Goal: Complete application form: Complete application form

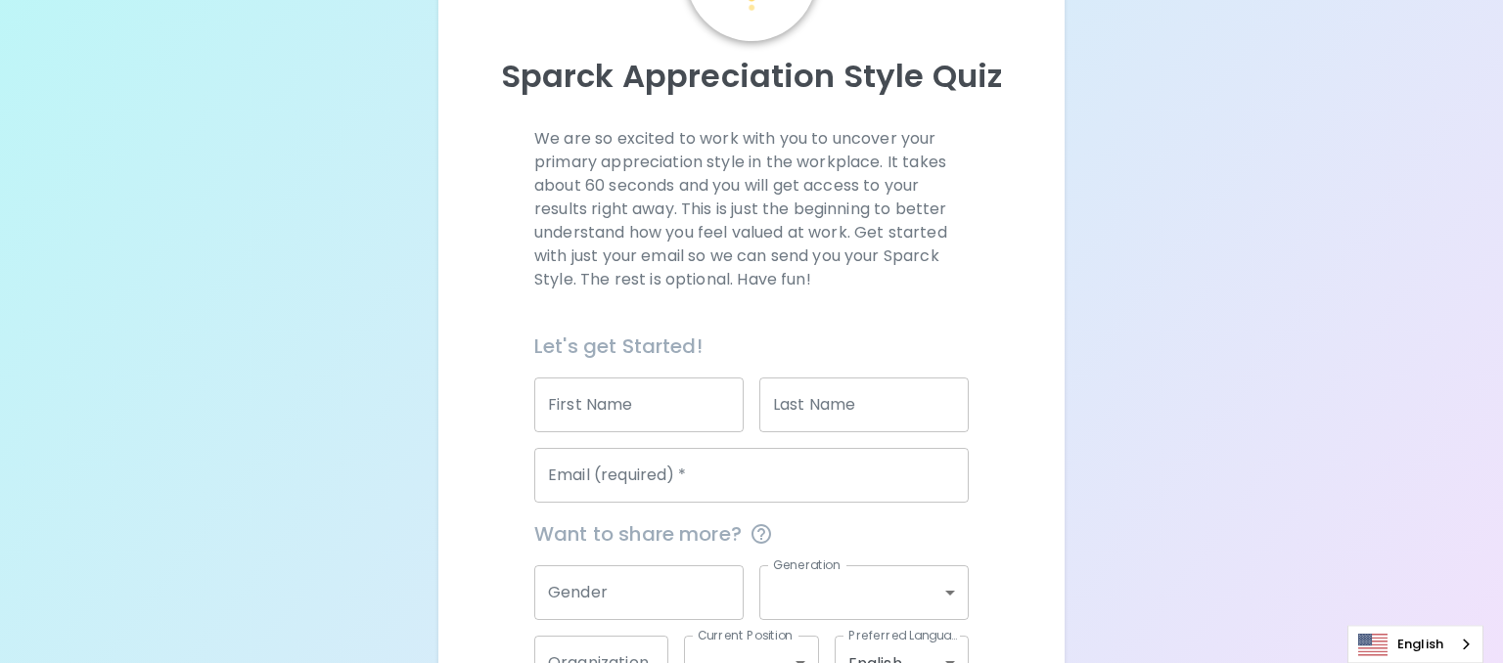
scroll to position [212, 0]
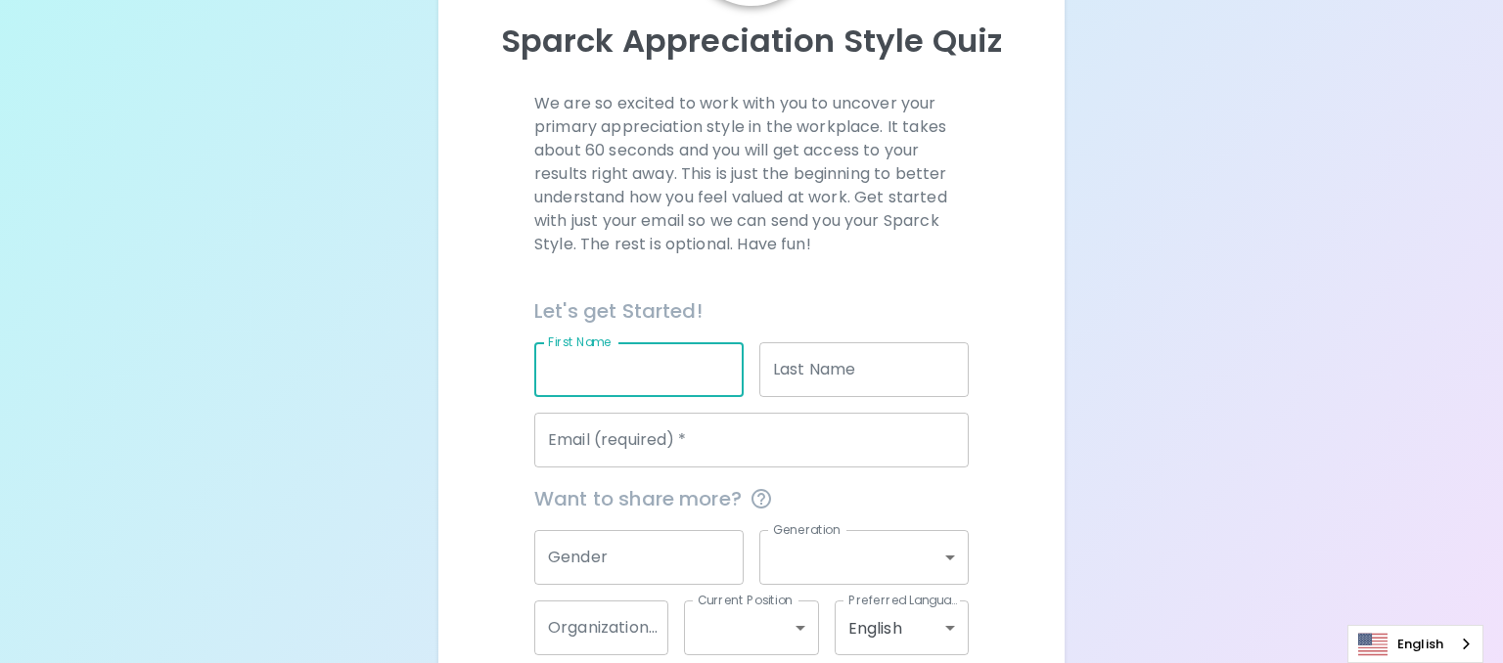
click at [601, 359] on input "First Name" at bounding box center [638, 369] width 209 height 55
type input "[PERSON_NAME]"
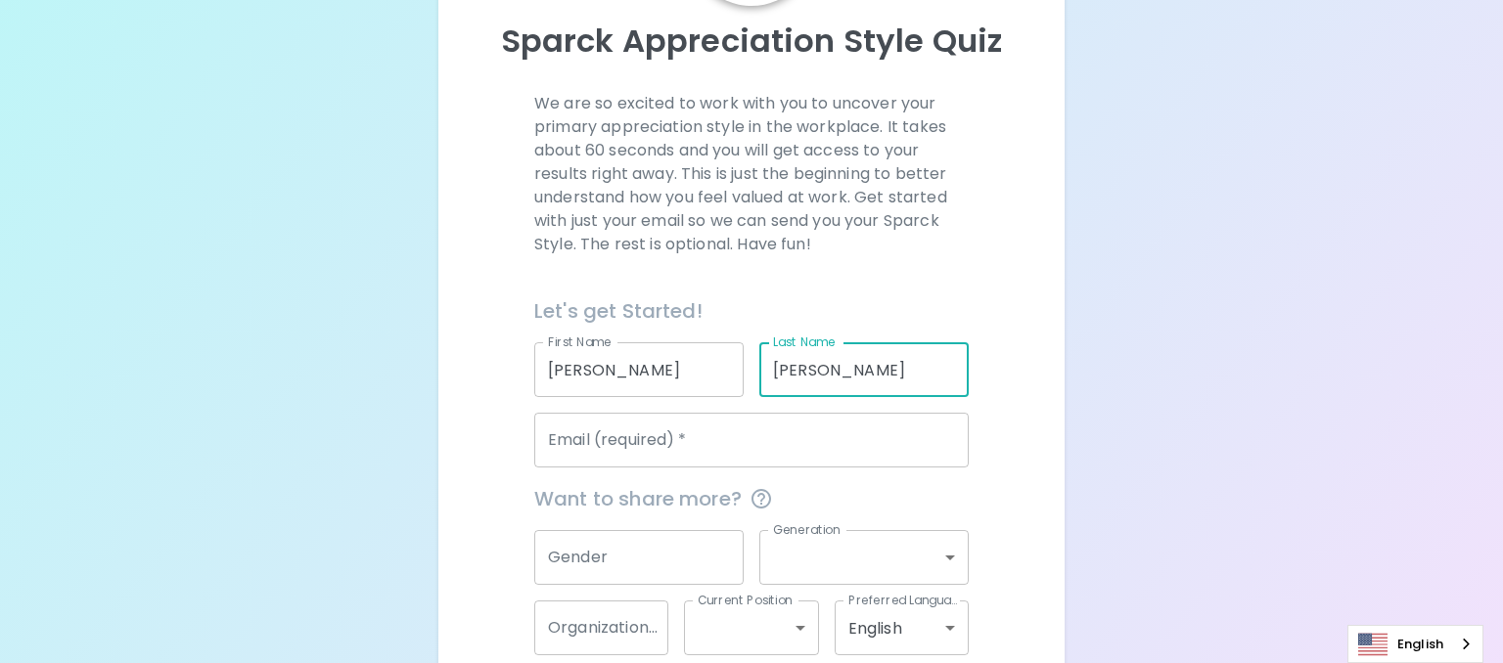
type input "[PERSON_NAME]"
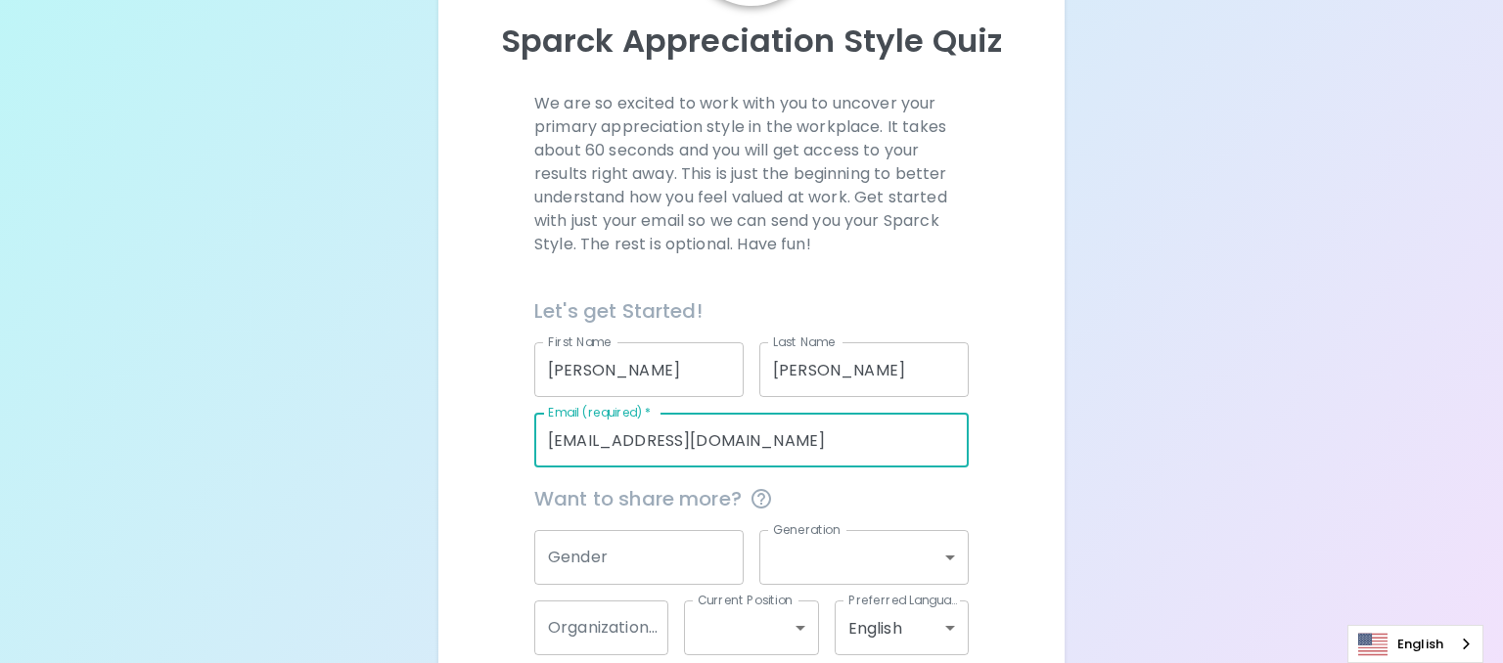
scroll to position [316, 0]
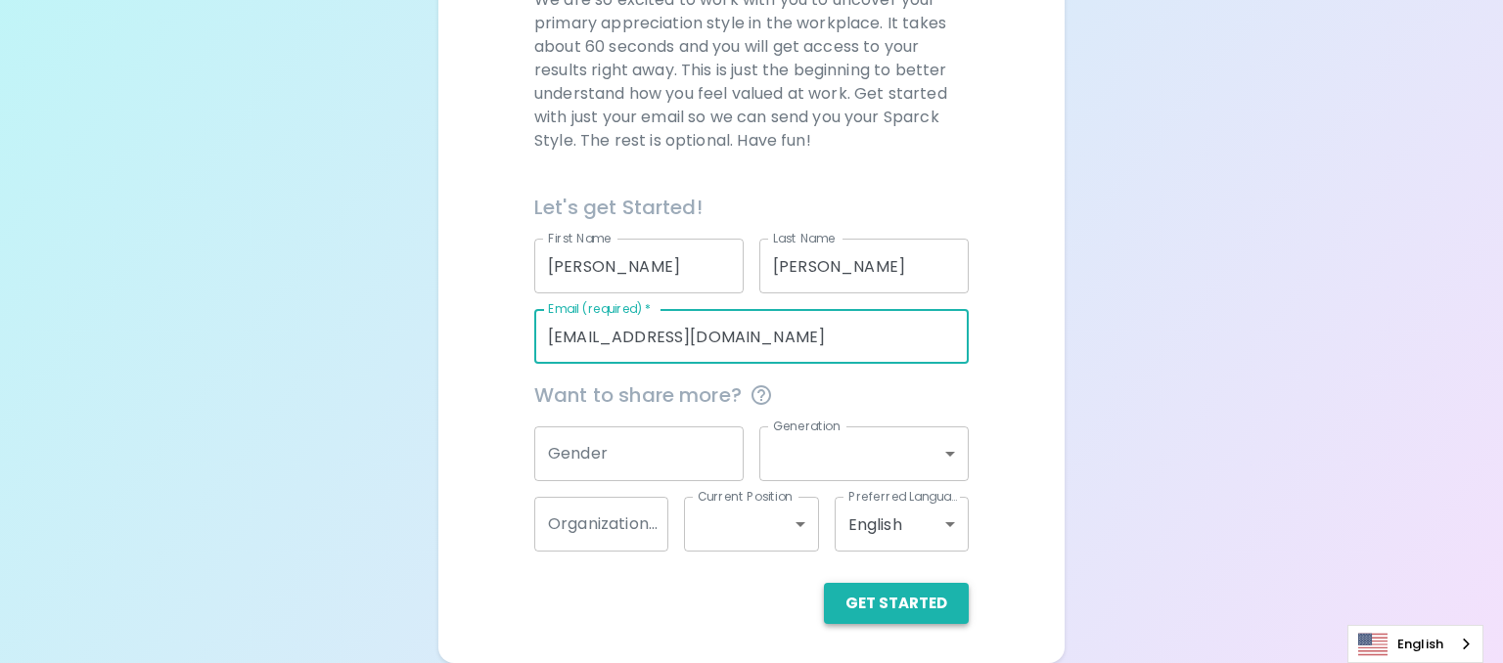
type input "[EMAIL_ADDRESS][DOMAIN_NAME]"
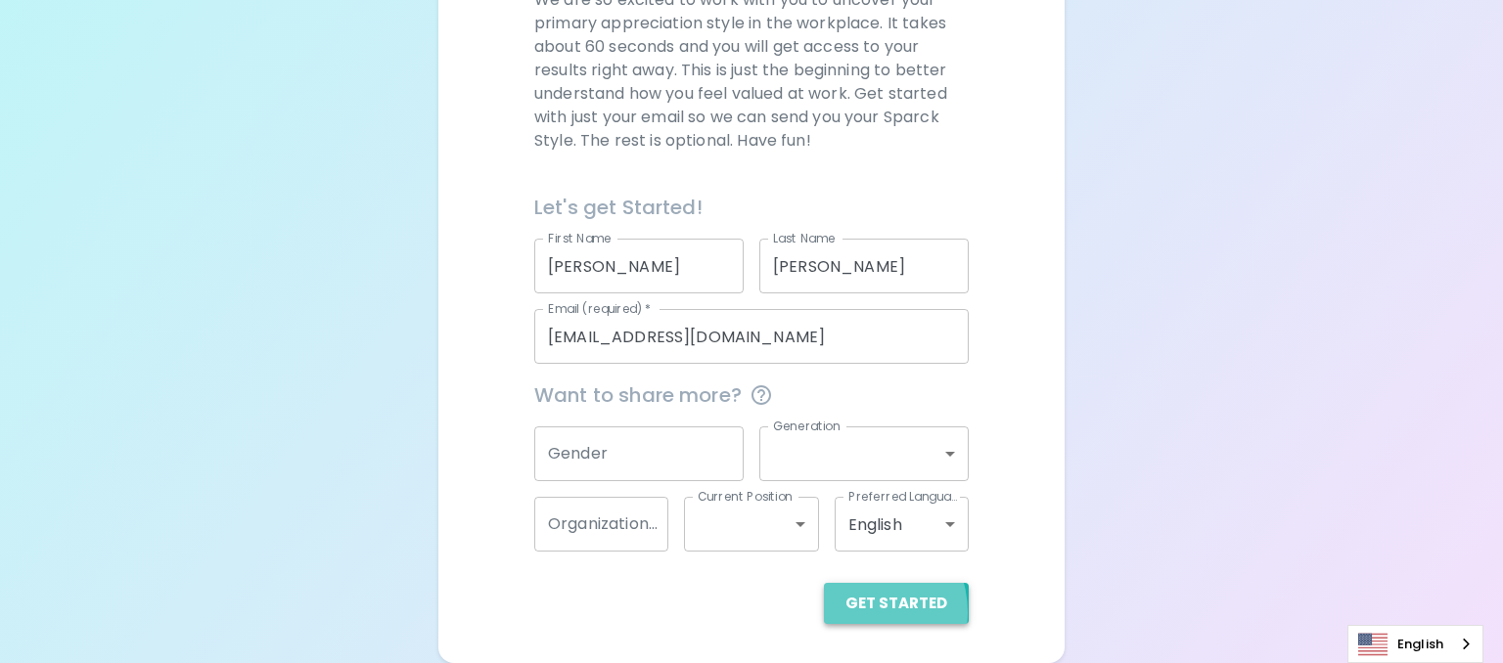
click at [862, 611] on button "Get Started" at bounding box center [896, 603] width 145 height 41
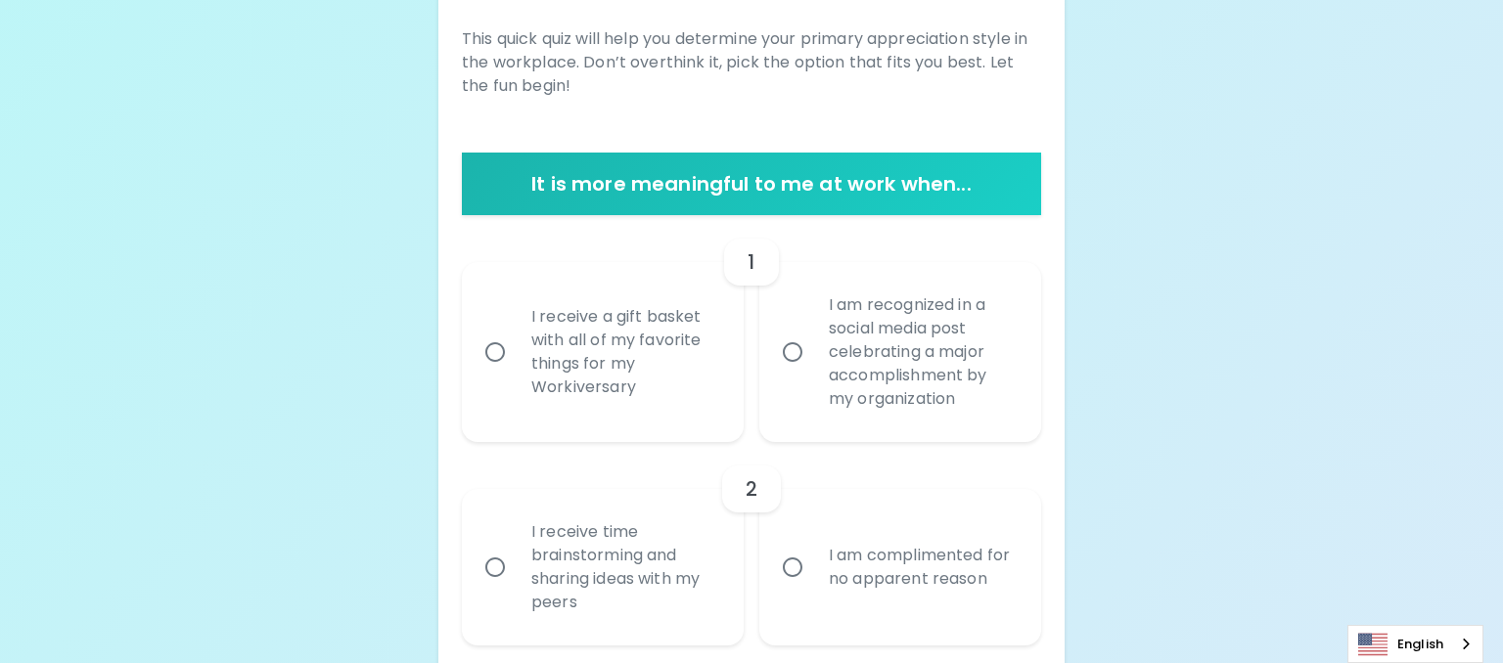
scroll to position [355, 0]
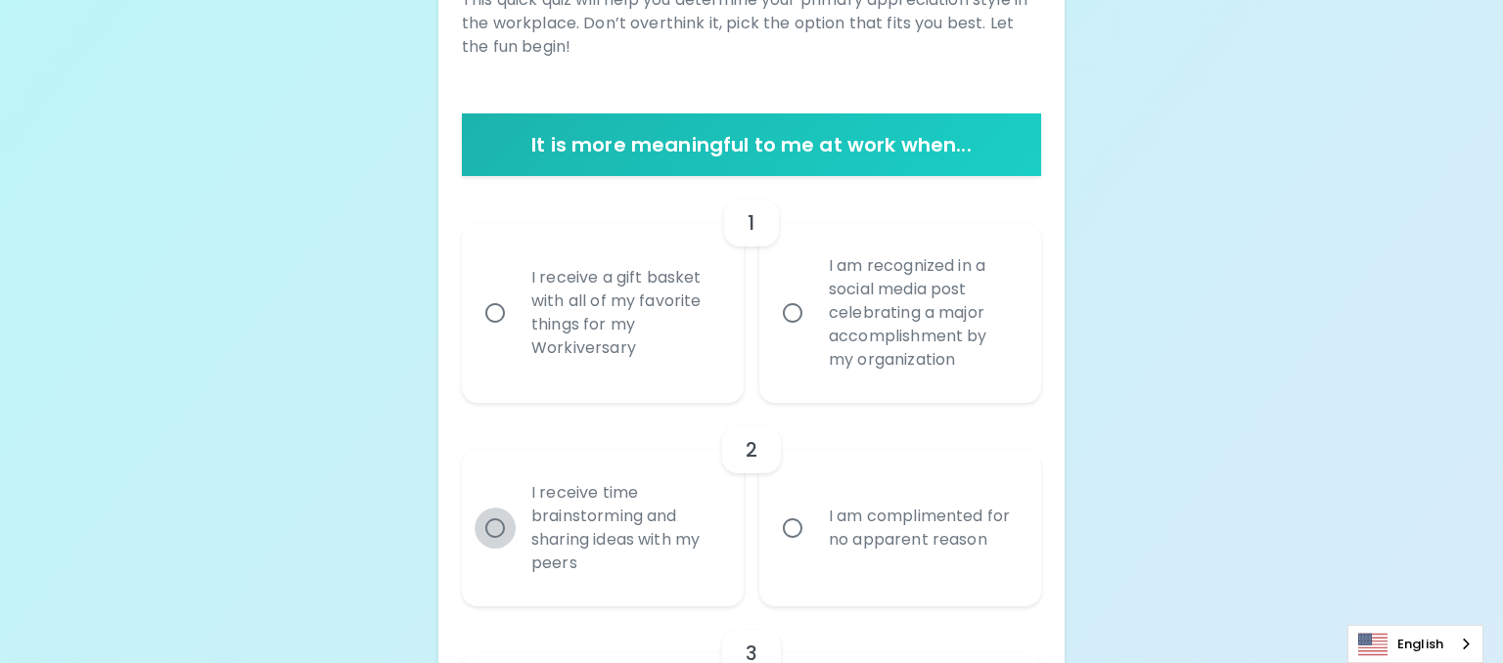
click at [503, 523] on input "I receive time brainstorming and sharing ideas with my peers" at bounding box center [494, 528] width 41 height 41
radio input "true"
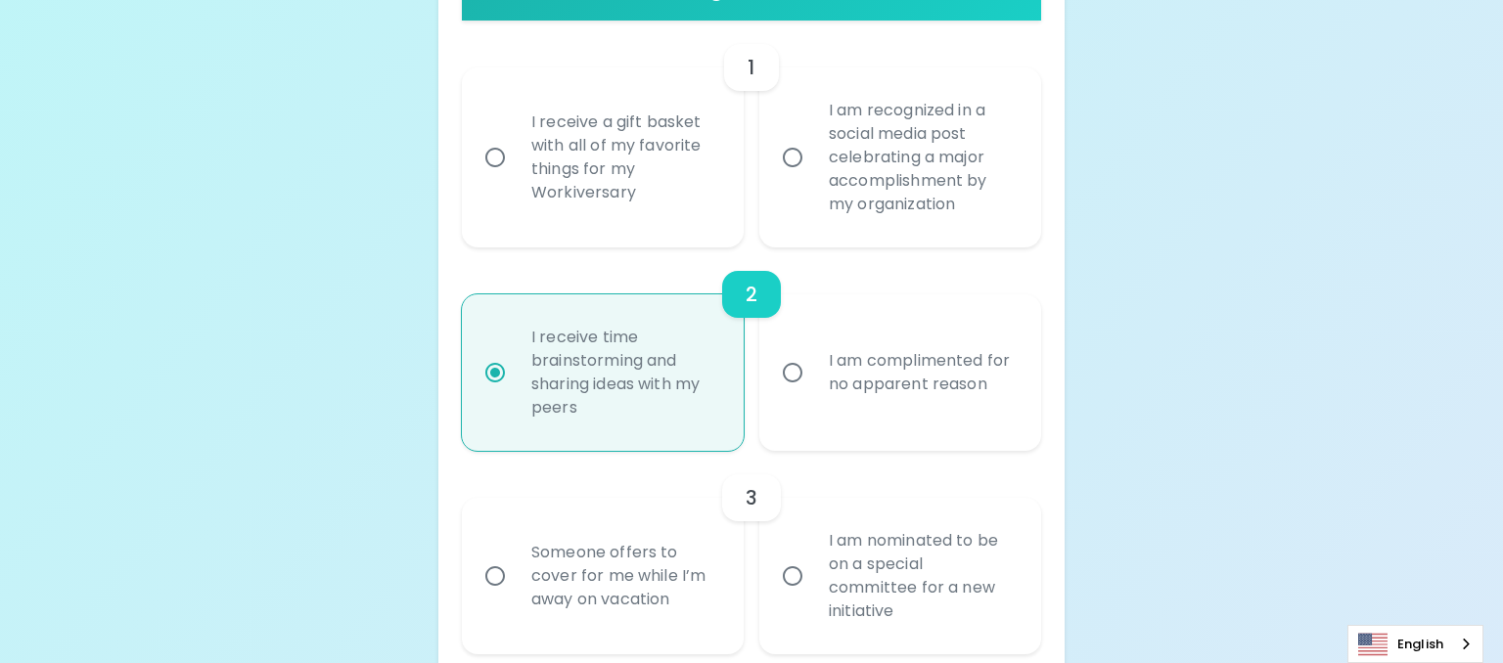
scroll to position [512, 0]
click at [487, 151] on input "I receive a gift basket with all of my favorite things for my Workiversary" at bounding box center [494, 156] width 41 height 41
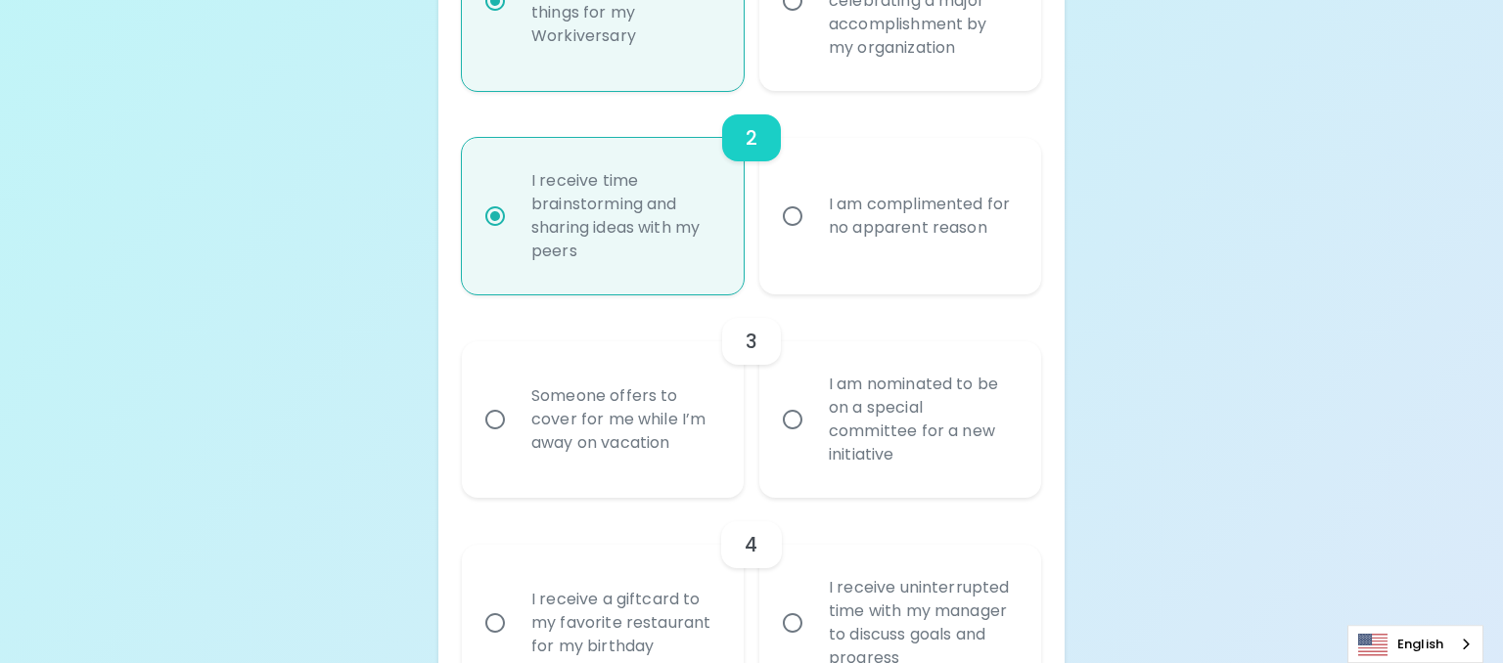
scroll to position [668, 0]
radio input "true"
click at [501, 420] on input "Someone offers to cover for me while I’m away on vacation" at bounding box center [494, 418] width 41 height 41
radio input "false"
radio input "true"
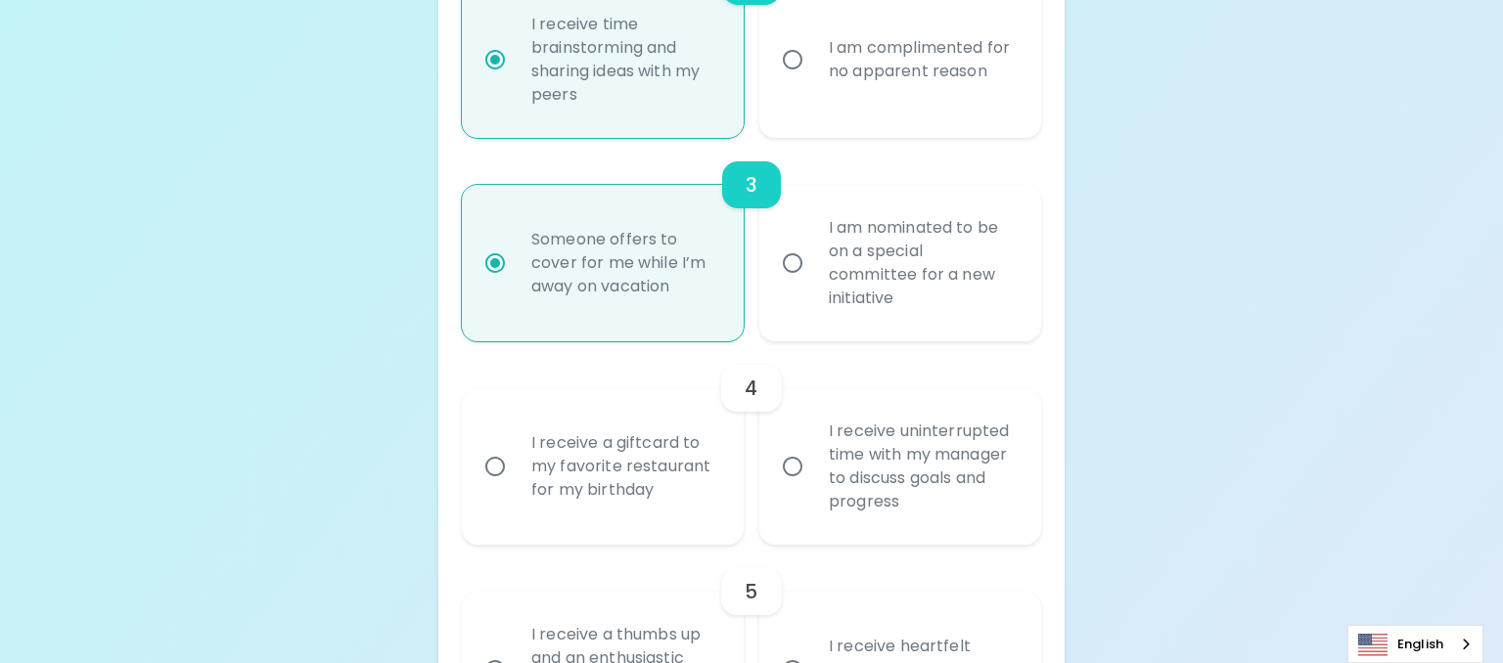
scroll to position [825, 0]
radio input "true"
click at [787, 257] on input "I am nominated to be on a special committee for a new initiative" at bounding box center [792, 262] width 41 height 41
radio input "false"
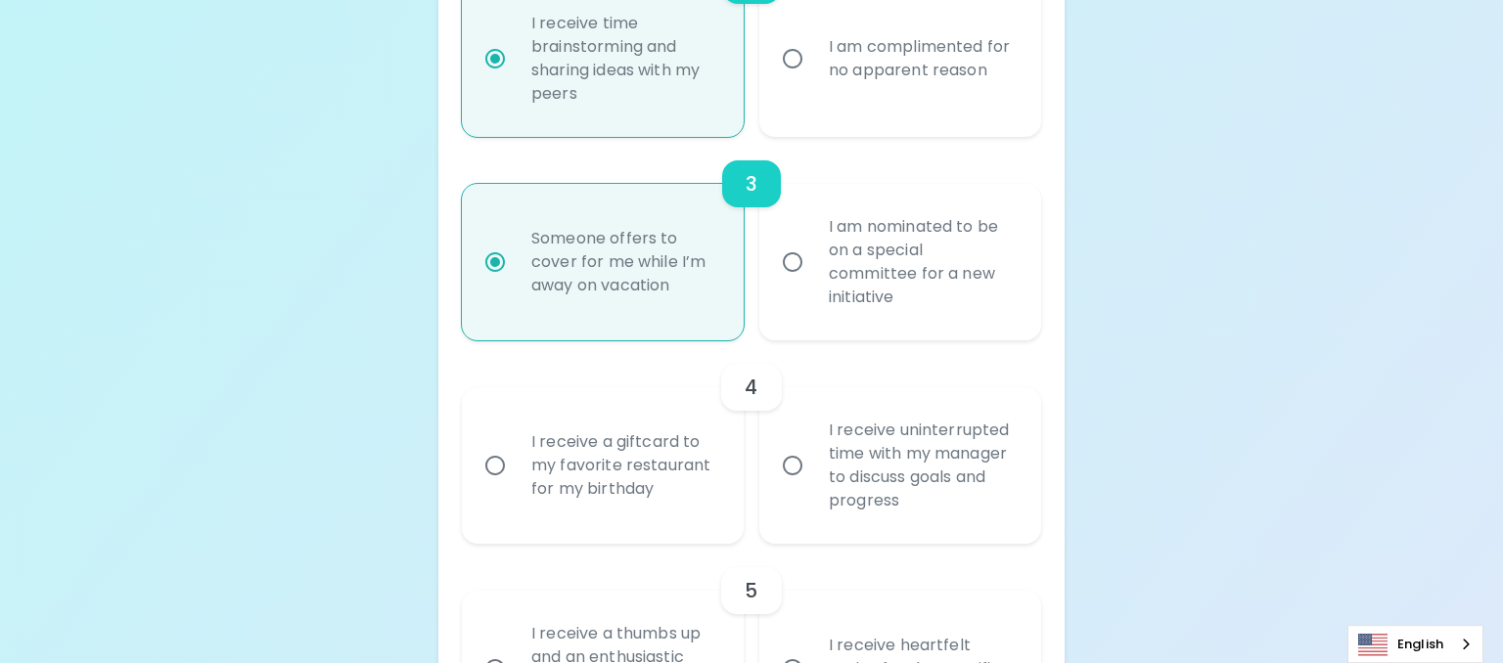
radio input "true"
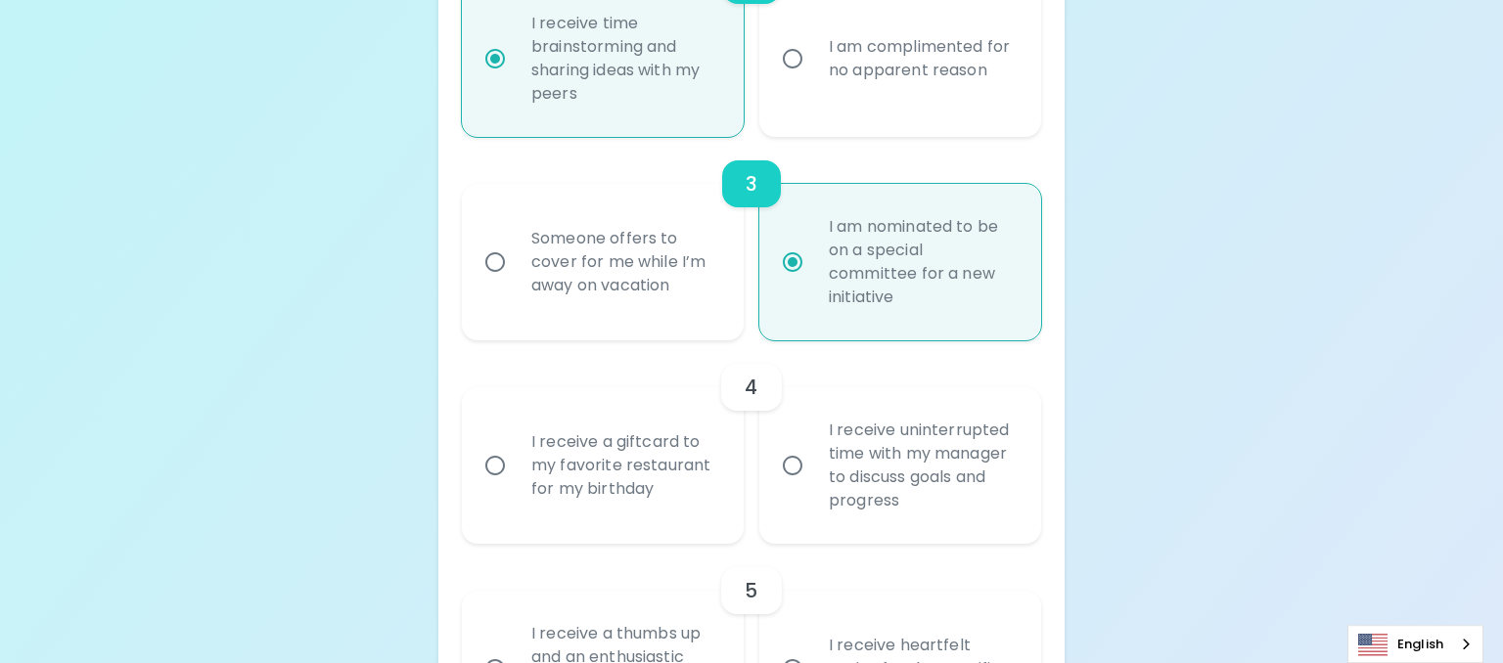
radio input "true"
click at [785, 462] on input "I receive uninterrupted time with my manager to discuss goals and progress" at bounding box center [792, 465] width 41 height 41
radio input "false"
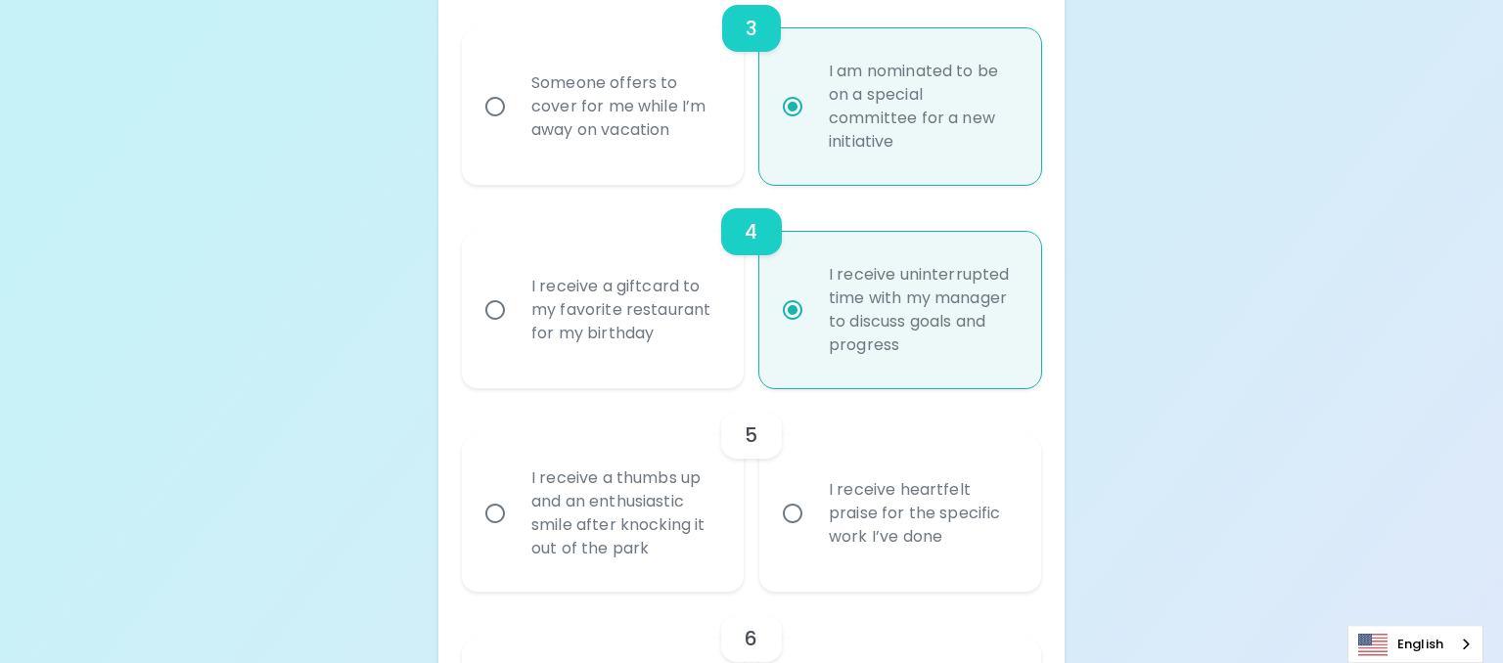
scroll to position [981, 0]
radio input "true"
click at [793, 511] on input "I receive heartfelt praise for the specific work I’ve done" at bounding box center [792, 512] width 41 height 41
radio input "false"
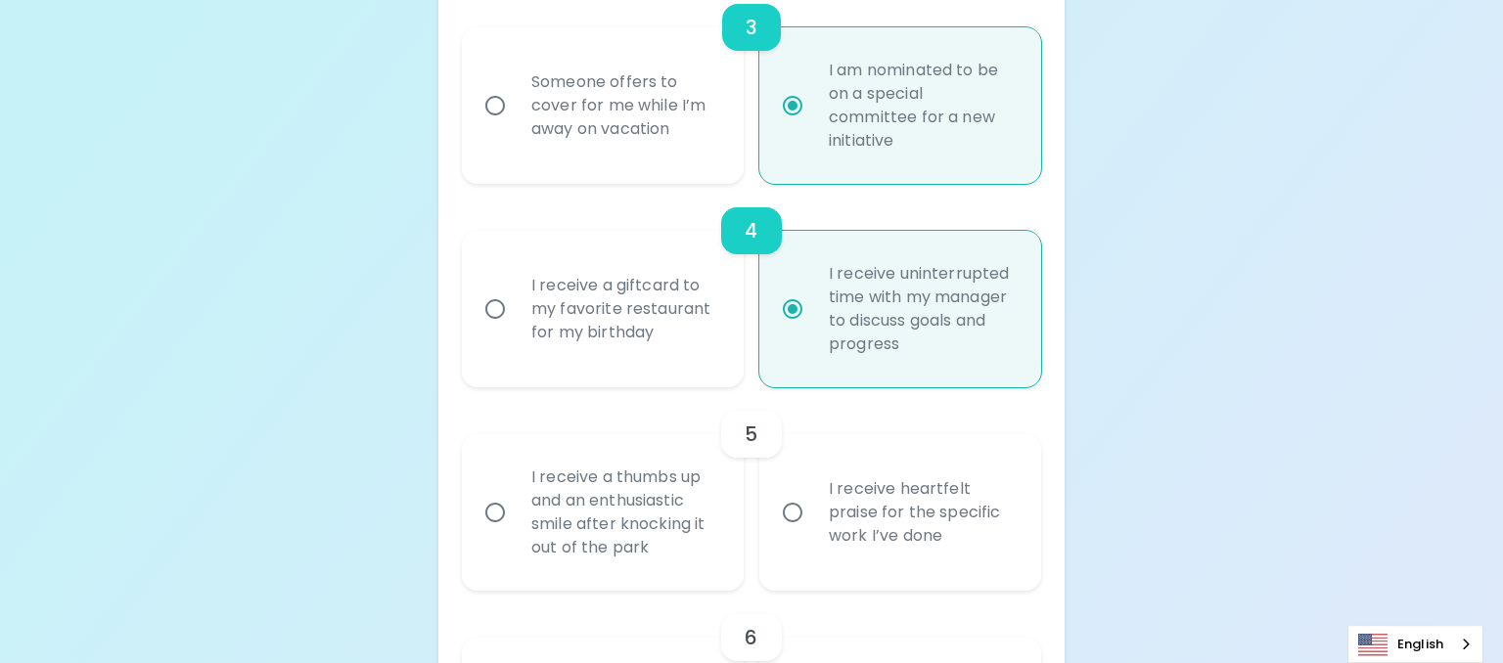
radio input "false"
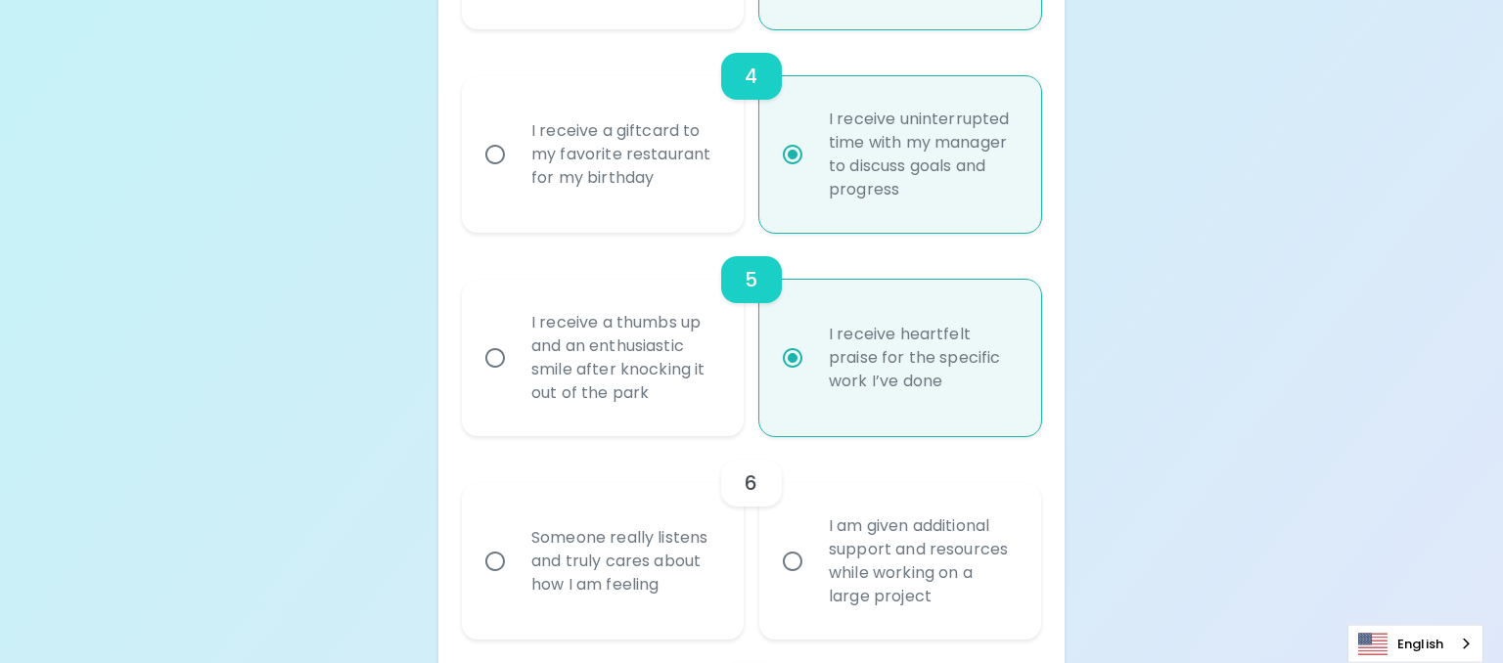
scroll to position [1138, 0]
radio input "true"
click at [493, 354] on input "I receive a thumbs up and an enthusiastic smile after knocking it out of the pa…" at bounding box center [494, 356] width 41 height 41
radio input "false"
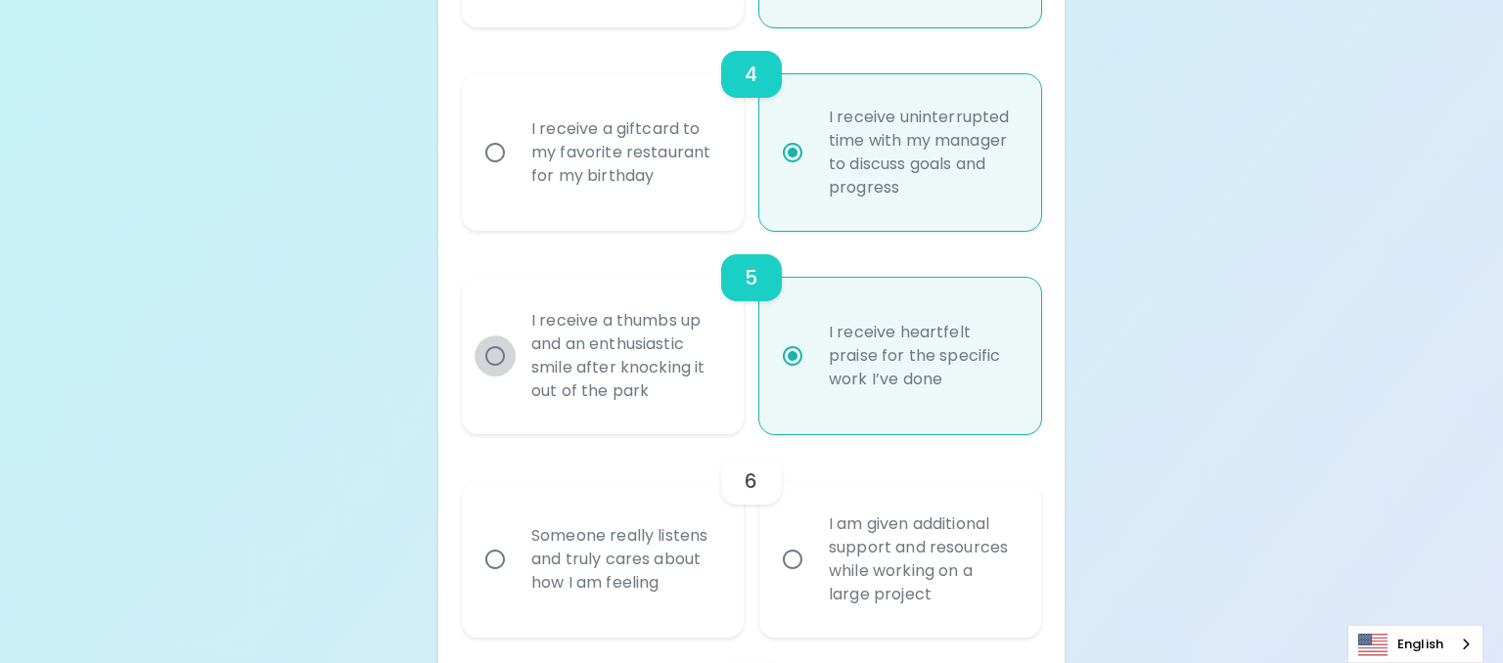
radio input "false"
radio input "true"
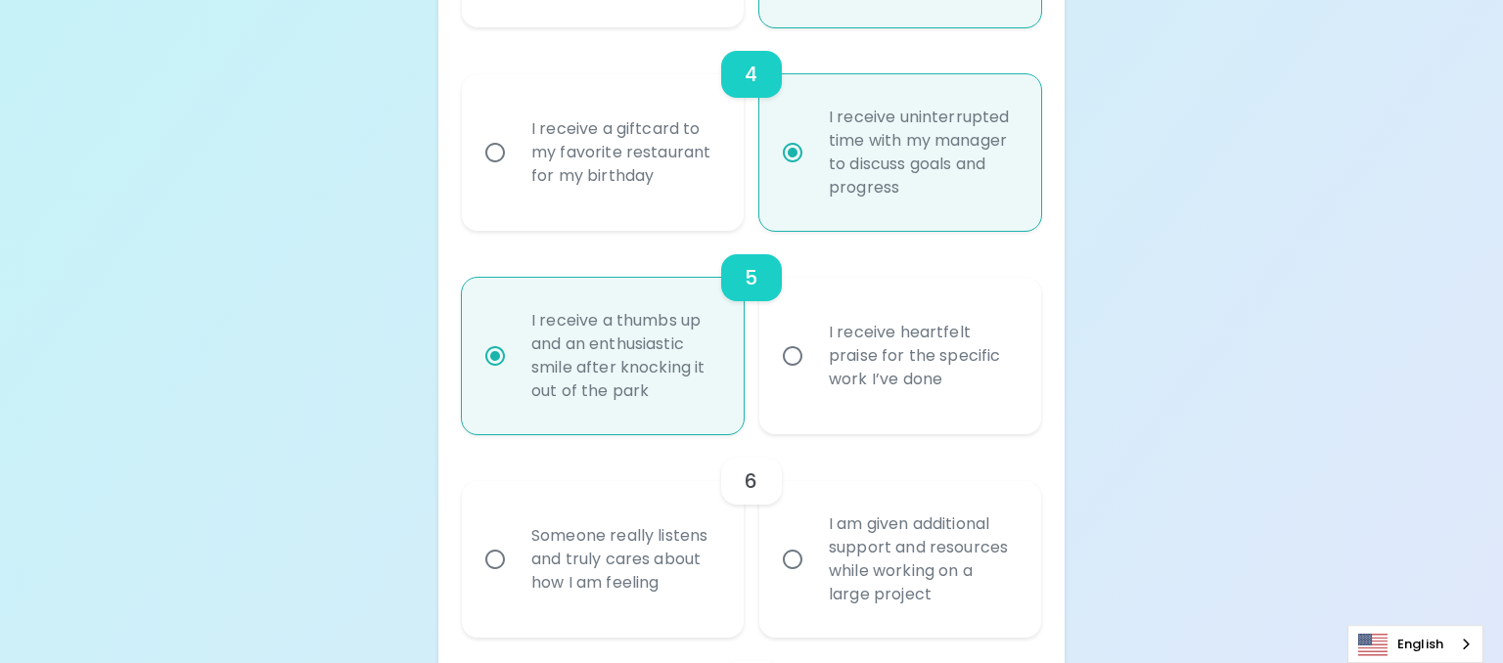
radio input "true"
click at [496, 556] on input "Someone really listens and truly cares about how I am feeling" at bounding box center [494, 559] width 41 height 41
radio input "false"
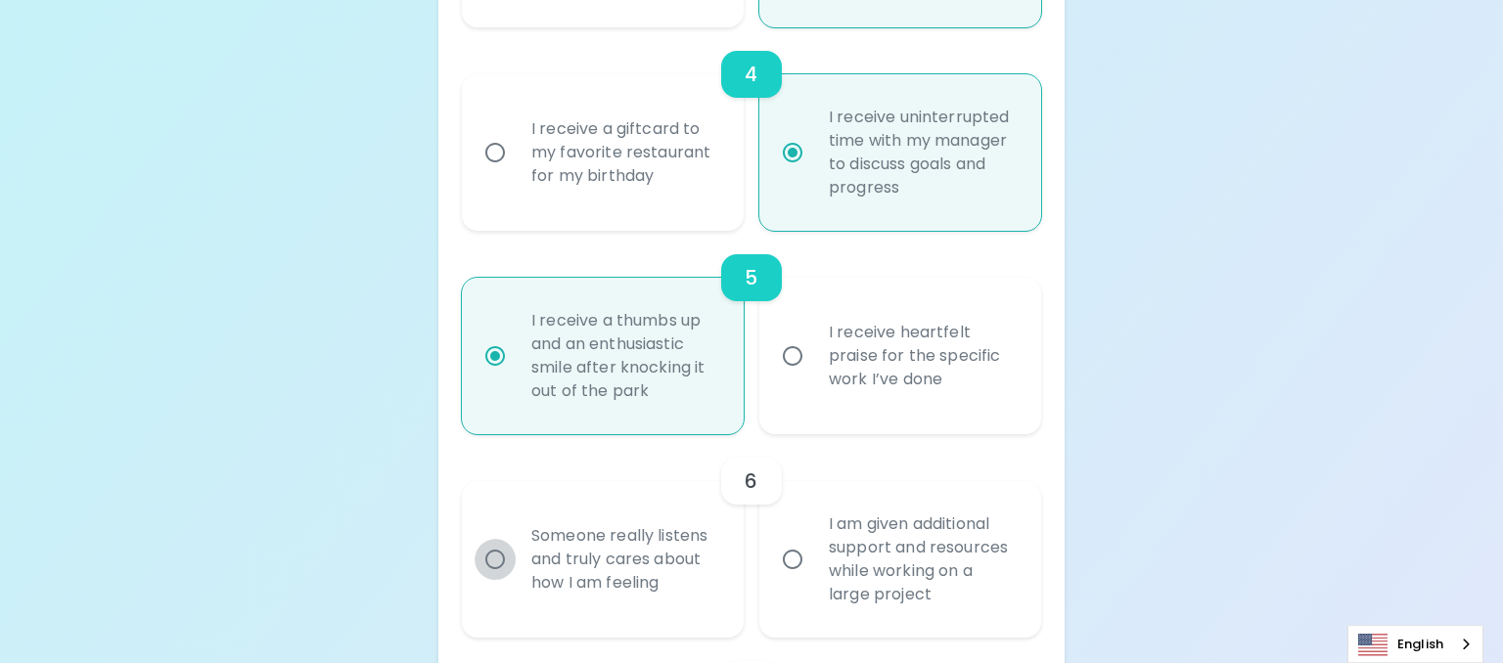
radio input "false"
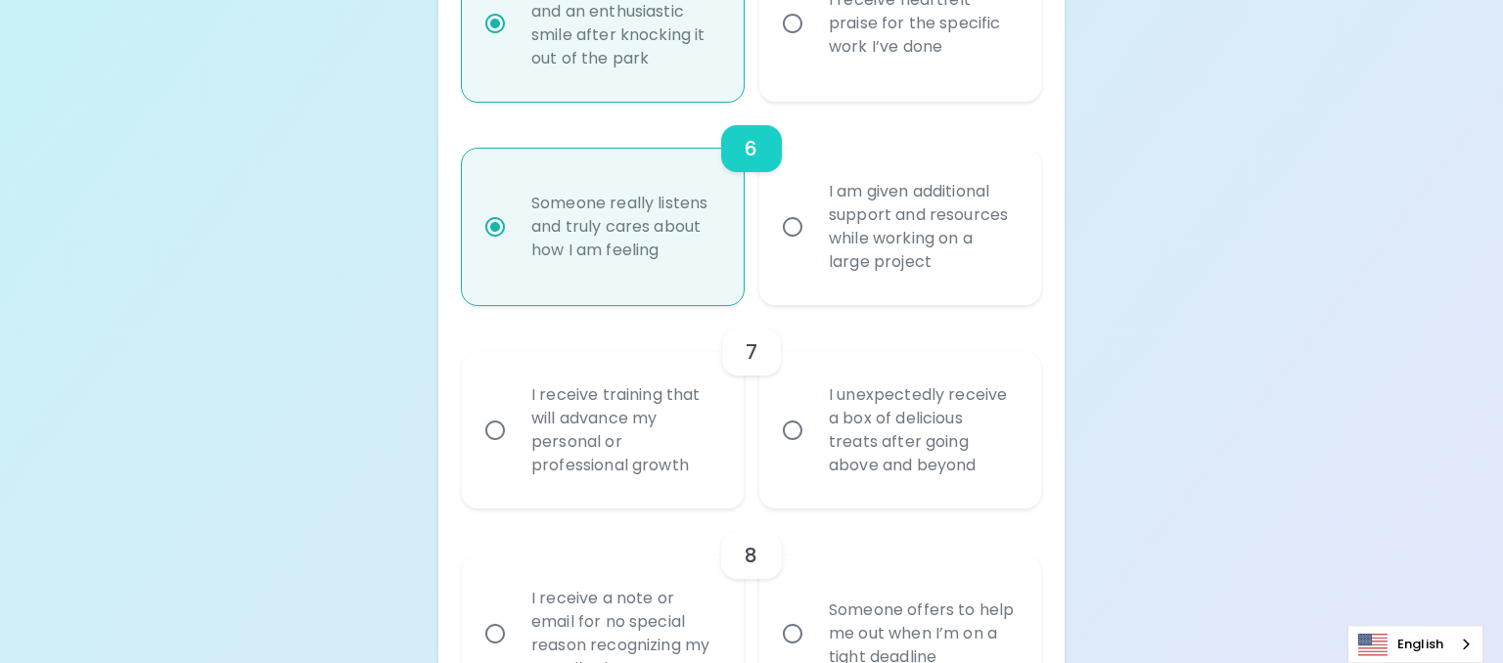
scroll to position [1501, 0]
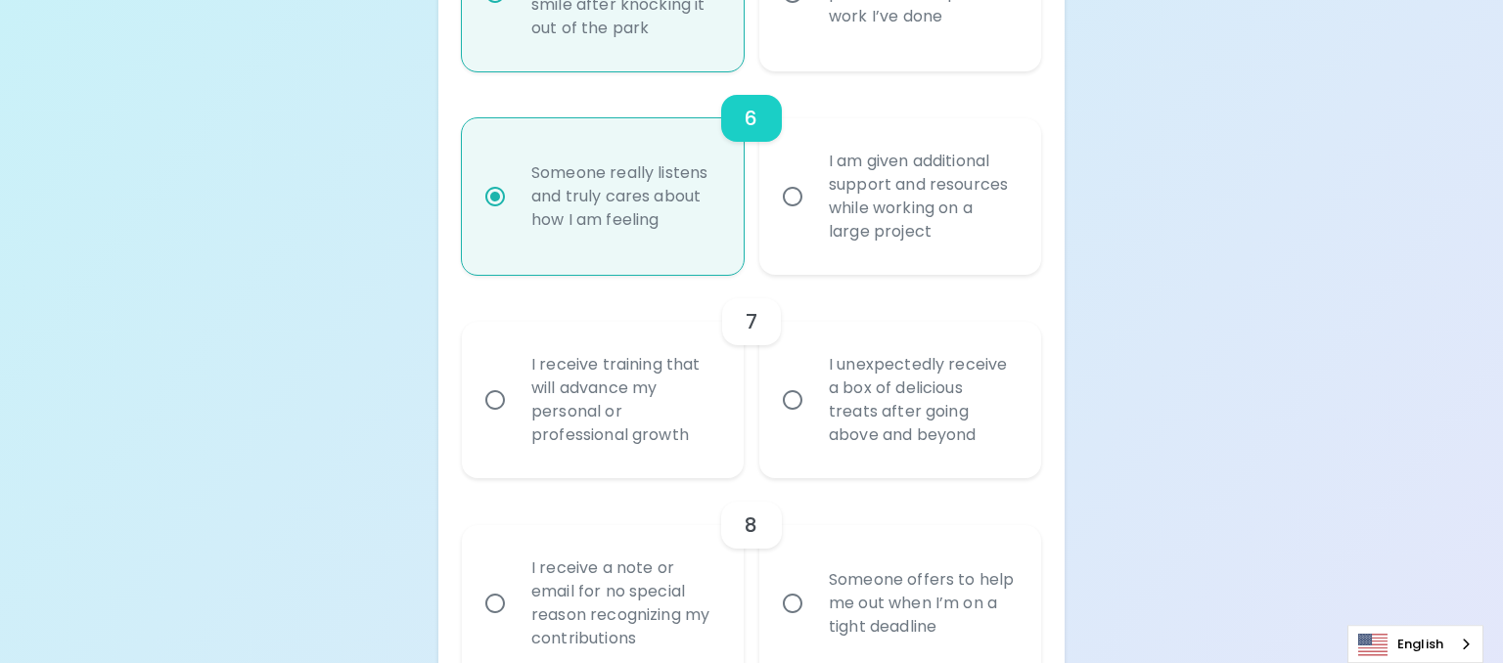
radio input "true"
click at [490, 396] on input "I receive training that will advance my personal or professional growth" at bounding box center [494, 400] width 41 height 41
radio input "false"
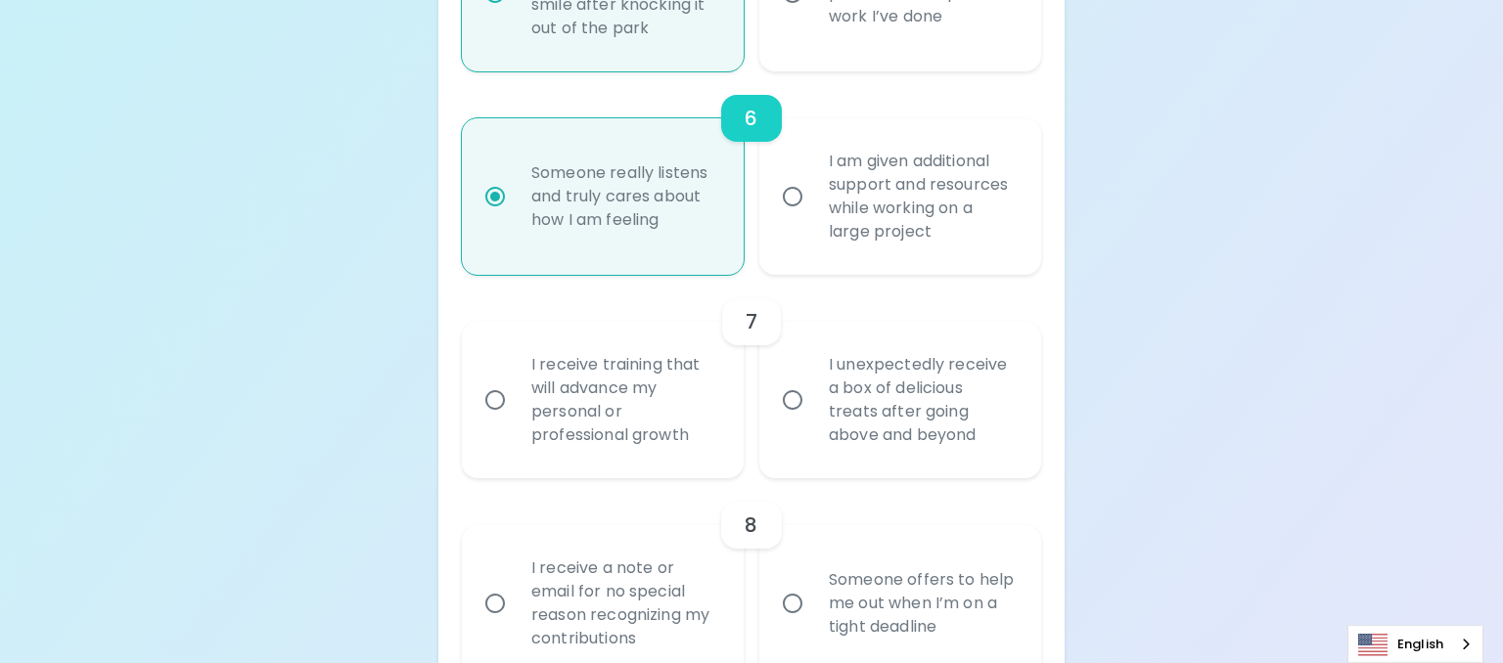
radio input "false"
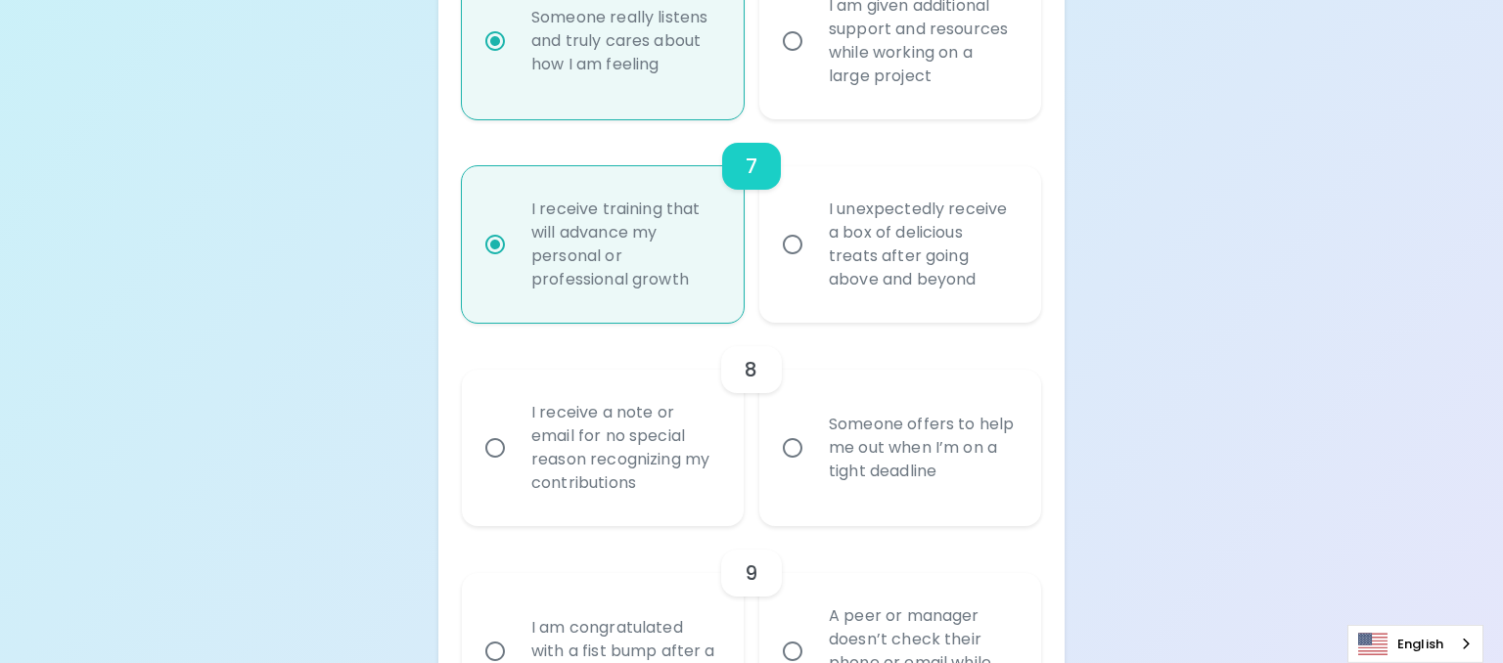
scroll to position [1657, 0]
radio input "true"
click at [787, 446] on input "Someone offers to help me out when I’m on a tight deadline" at bounding box center [792, 447] width 41 height 41
radio input "false"
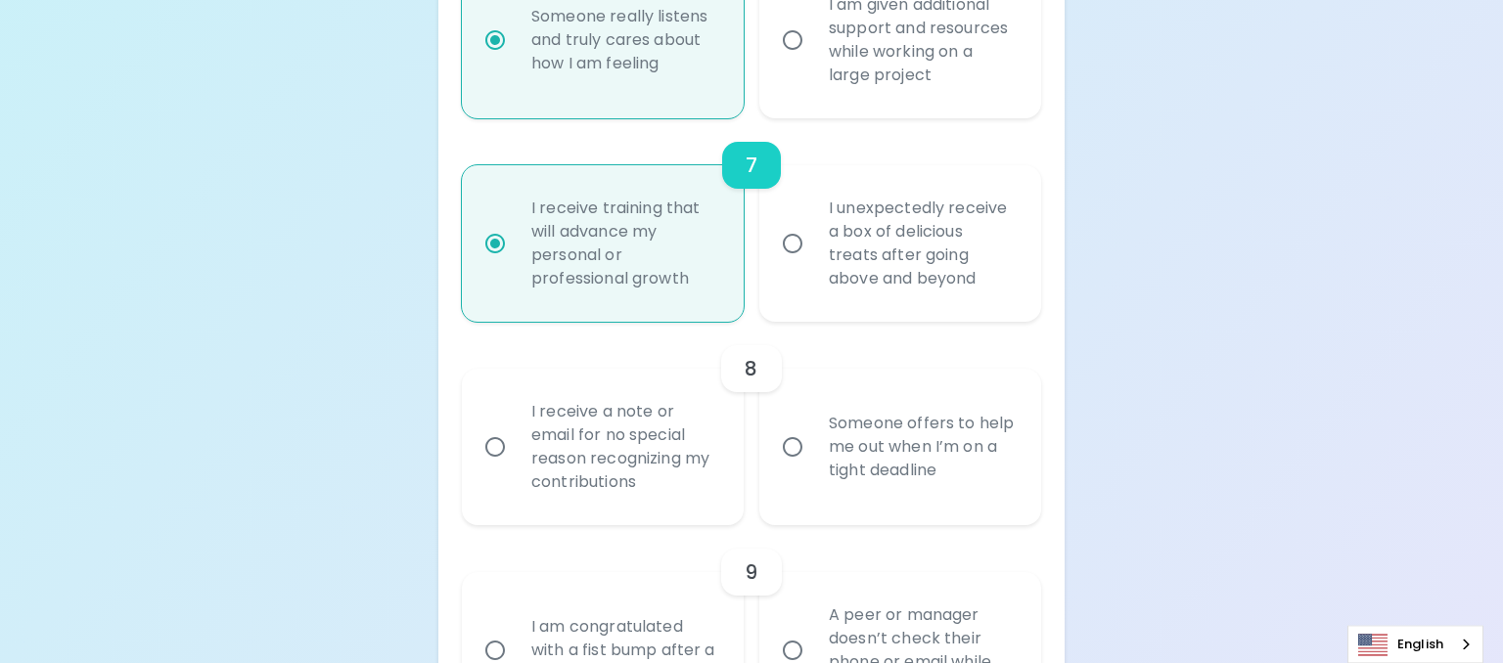
radio input "false"
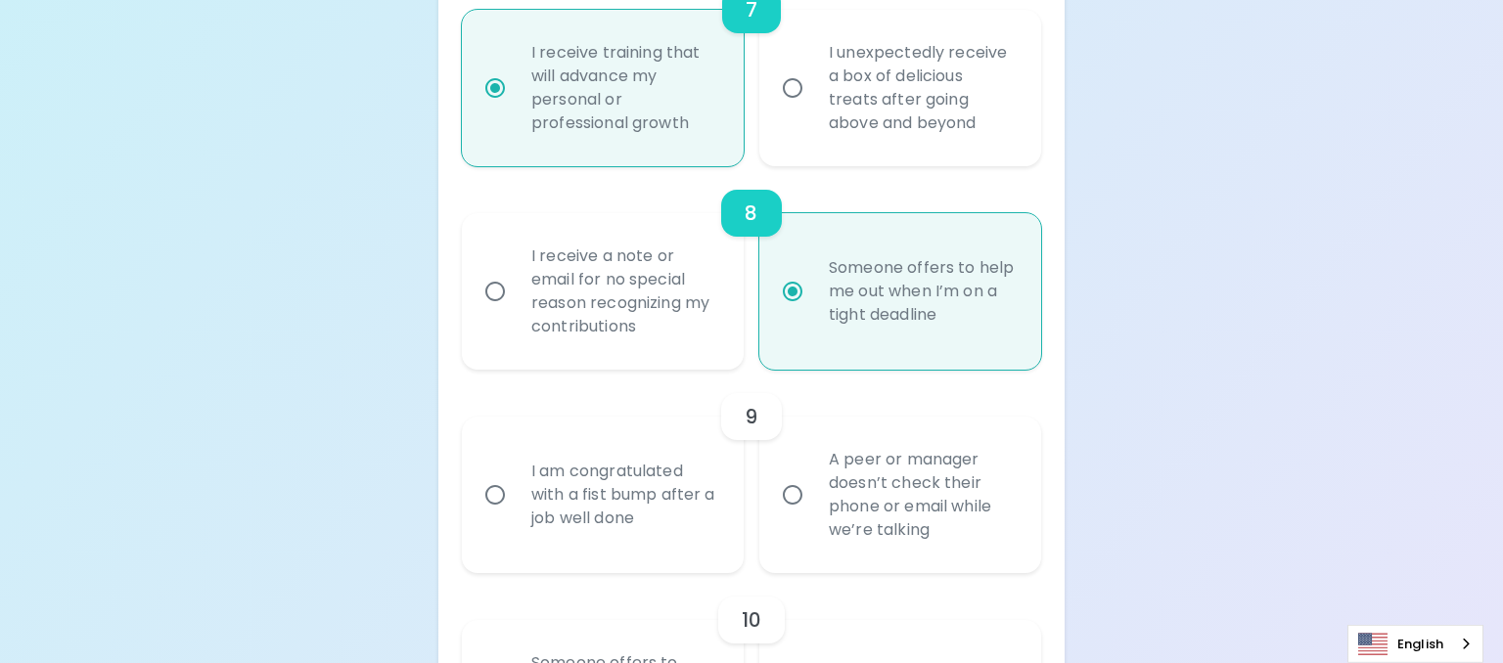
scroll to position [1814, 0]
radio input "true"
click at [784, 497] on input "A peer or manager doesn’t check their phone or email while we’re talking" at bounding box center [792, 493] width 41 height 41
radio input "false"
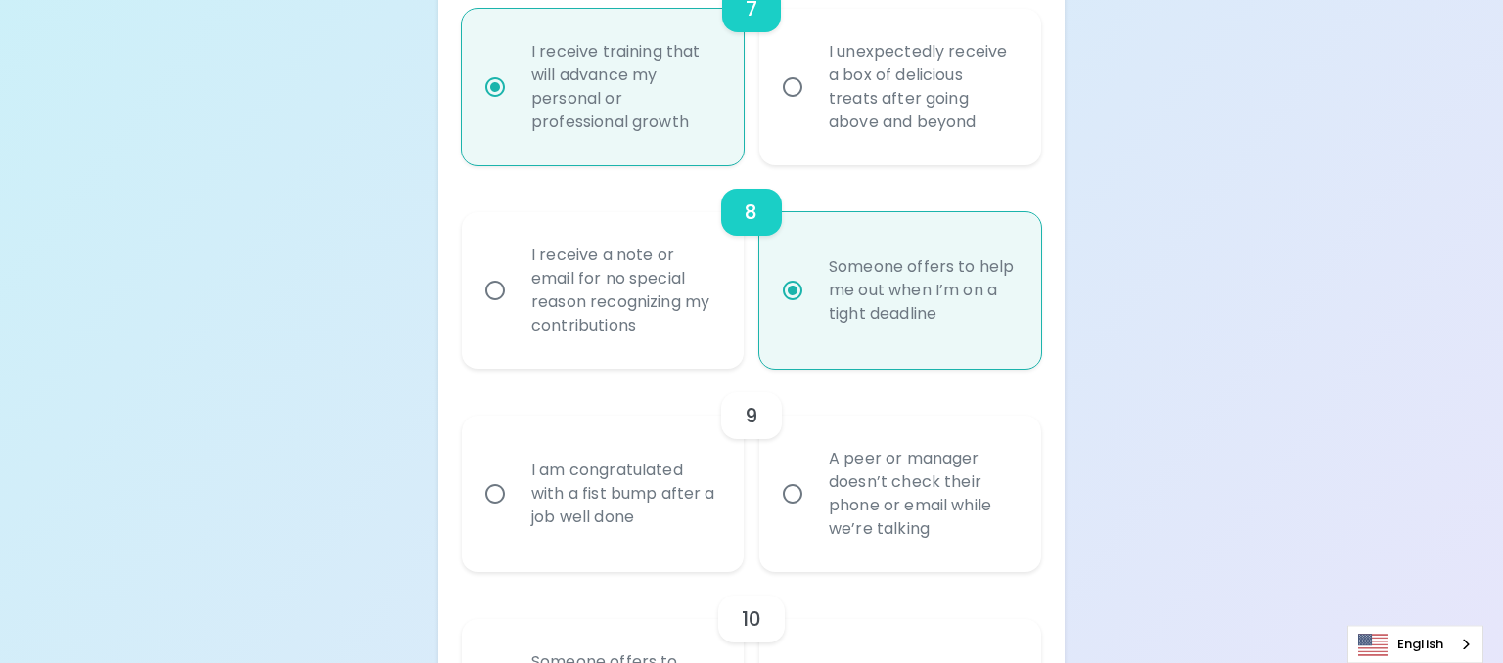
radio input "false"
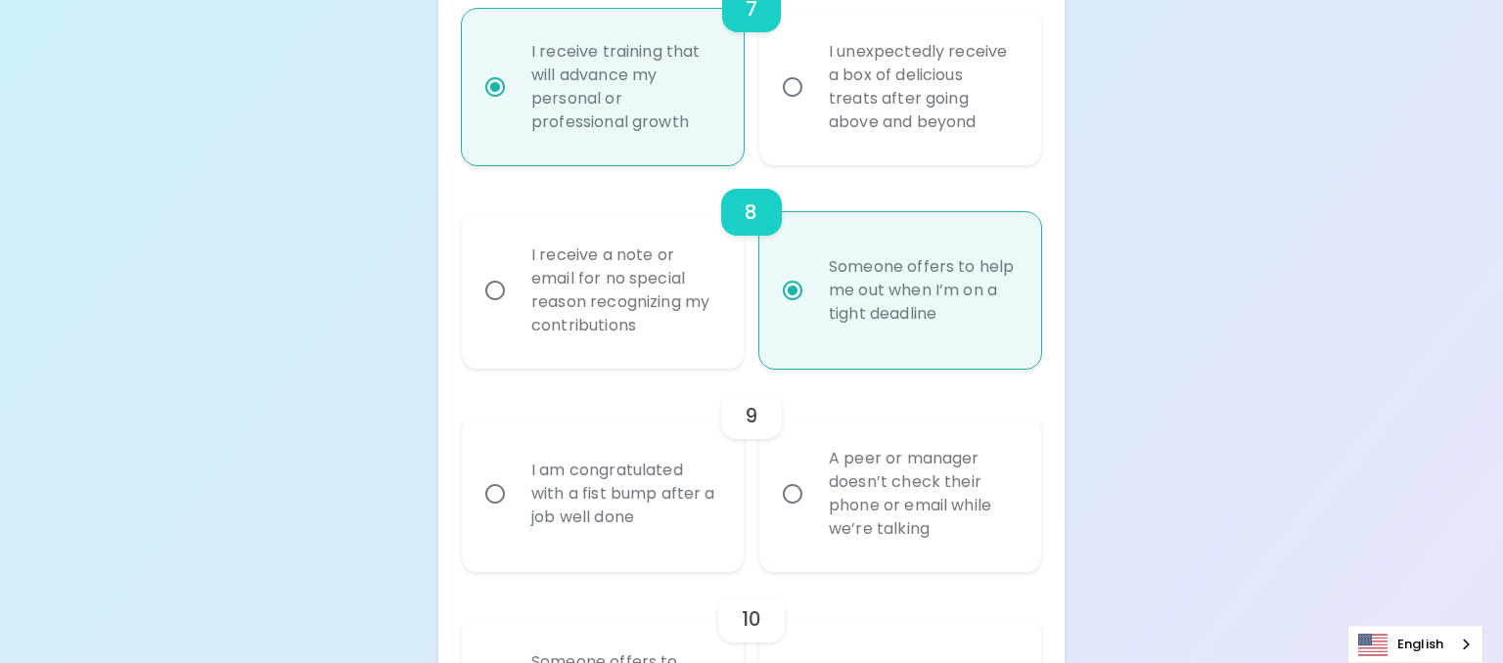
radio input "false"
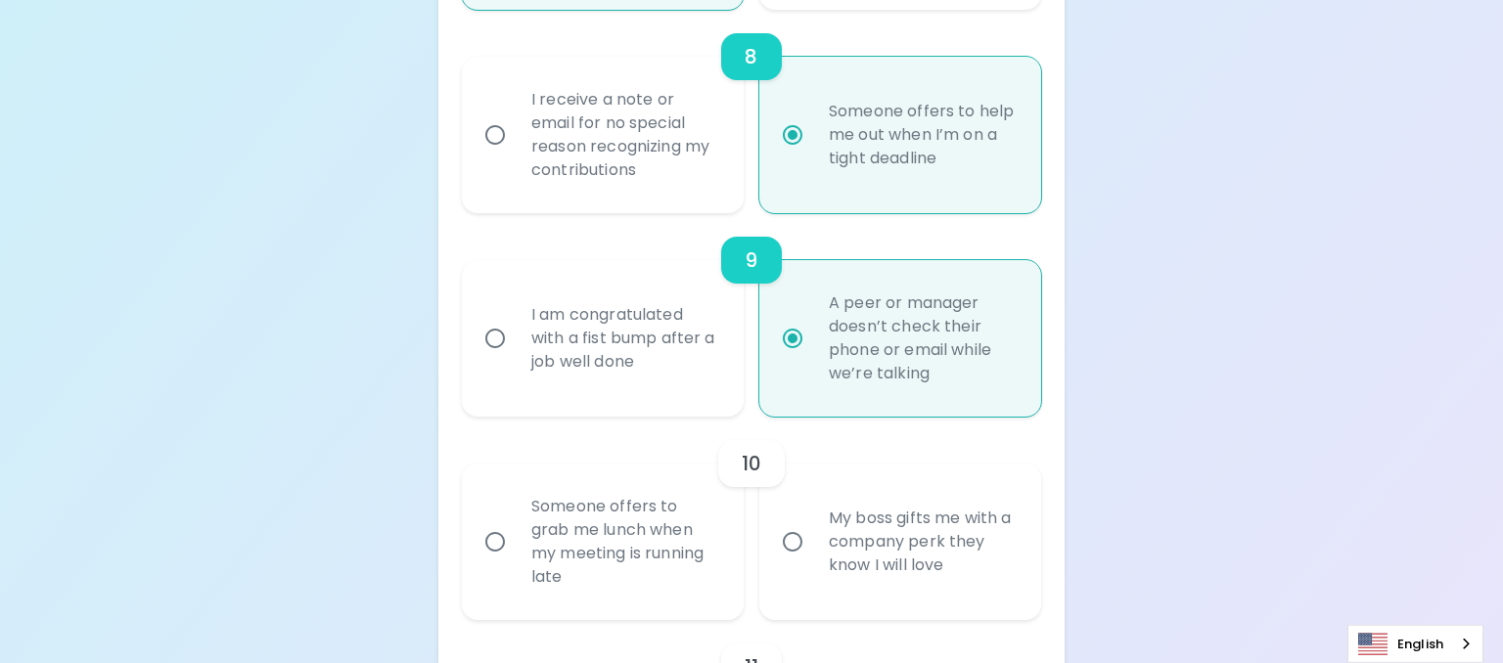
scroll to position [1970, 0]
radio input "true"
click at [491, 539] on input "Someone offers to grab me lunch when my meeting is running late" at bounding box center [494, 540] width 41 height 41
radio input "false"
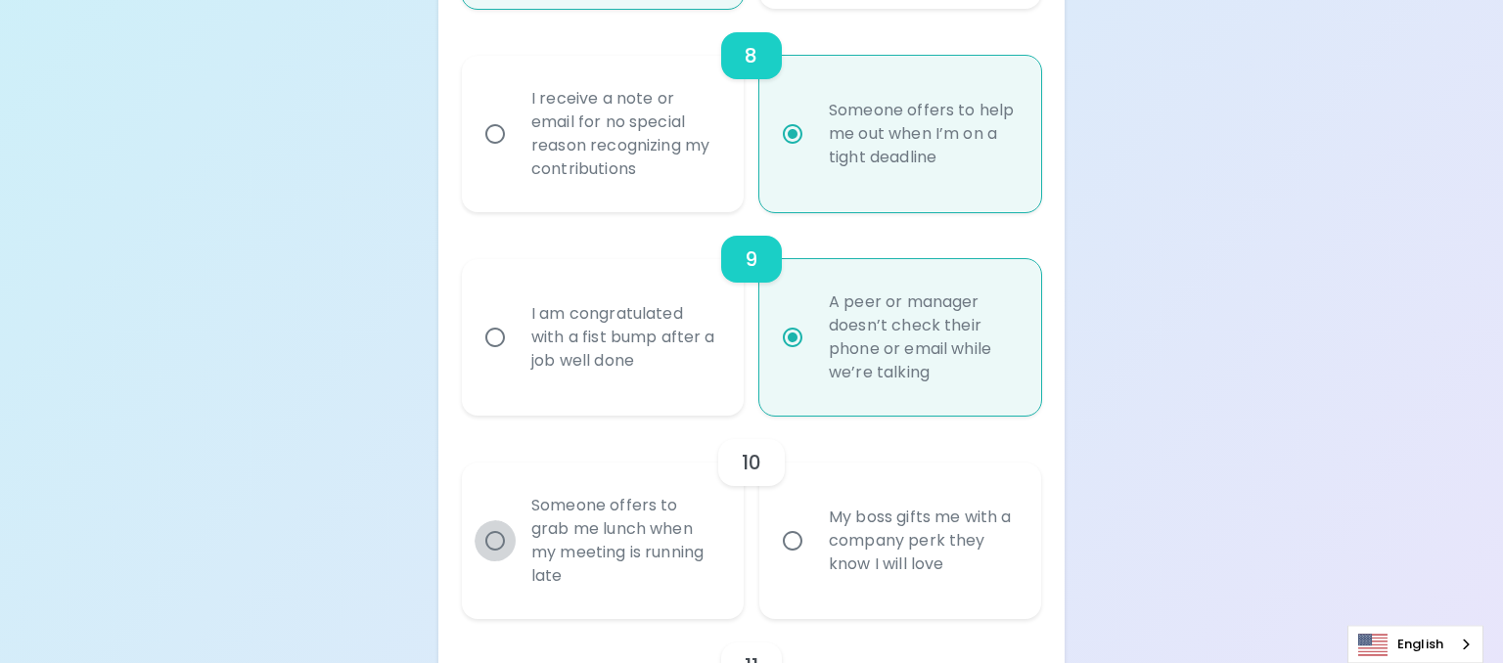
radio input "false"
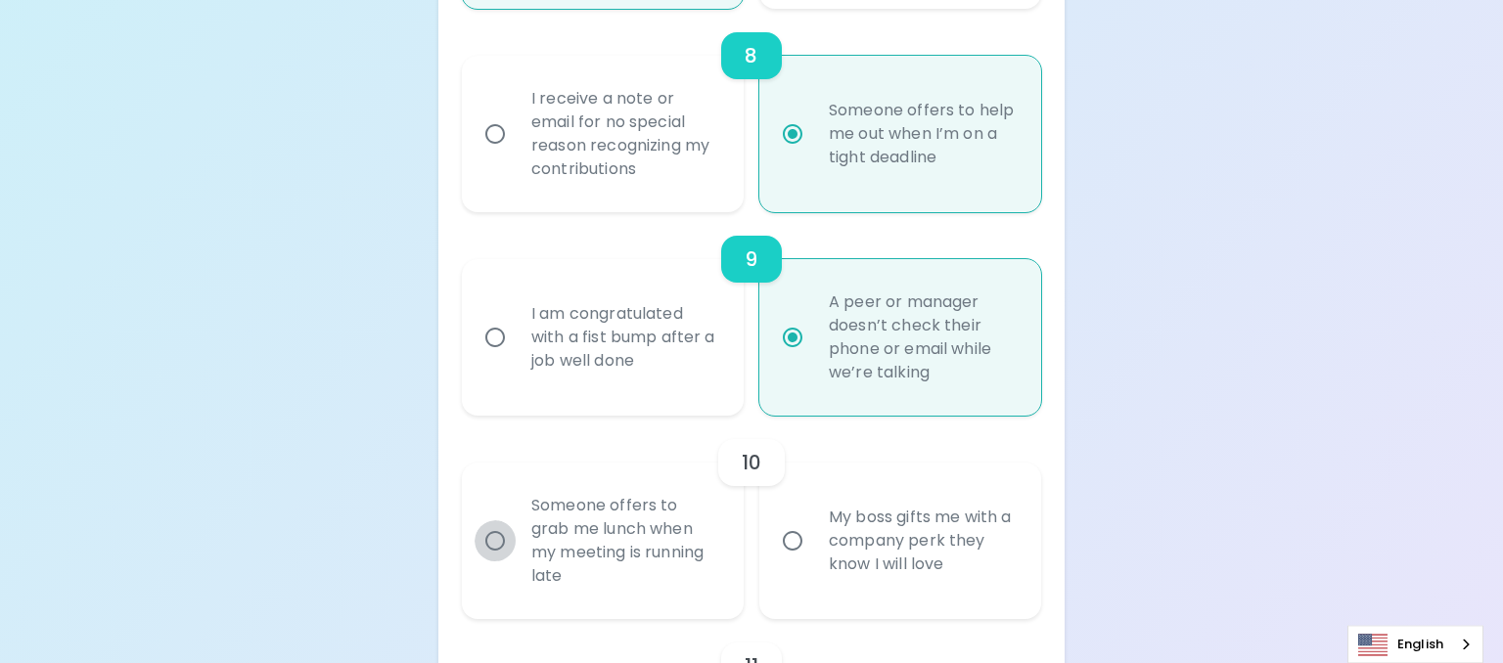
radio input "false"
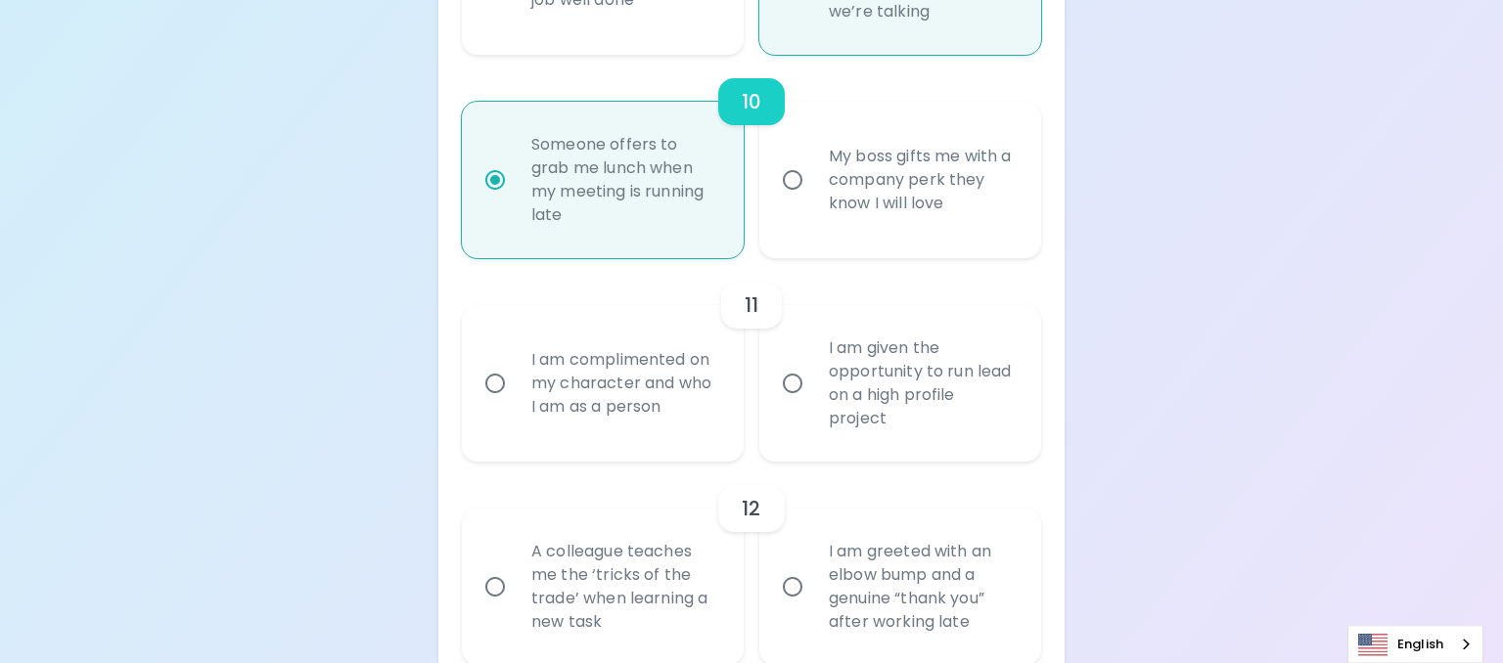
scroll to position [2332, 0]
radio input "true"
click at [796, 385] on input "I am given the opportunity to run lead on a high profile project" at bounding box center [792, 382] width 41 height 41
radio input "false"
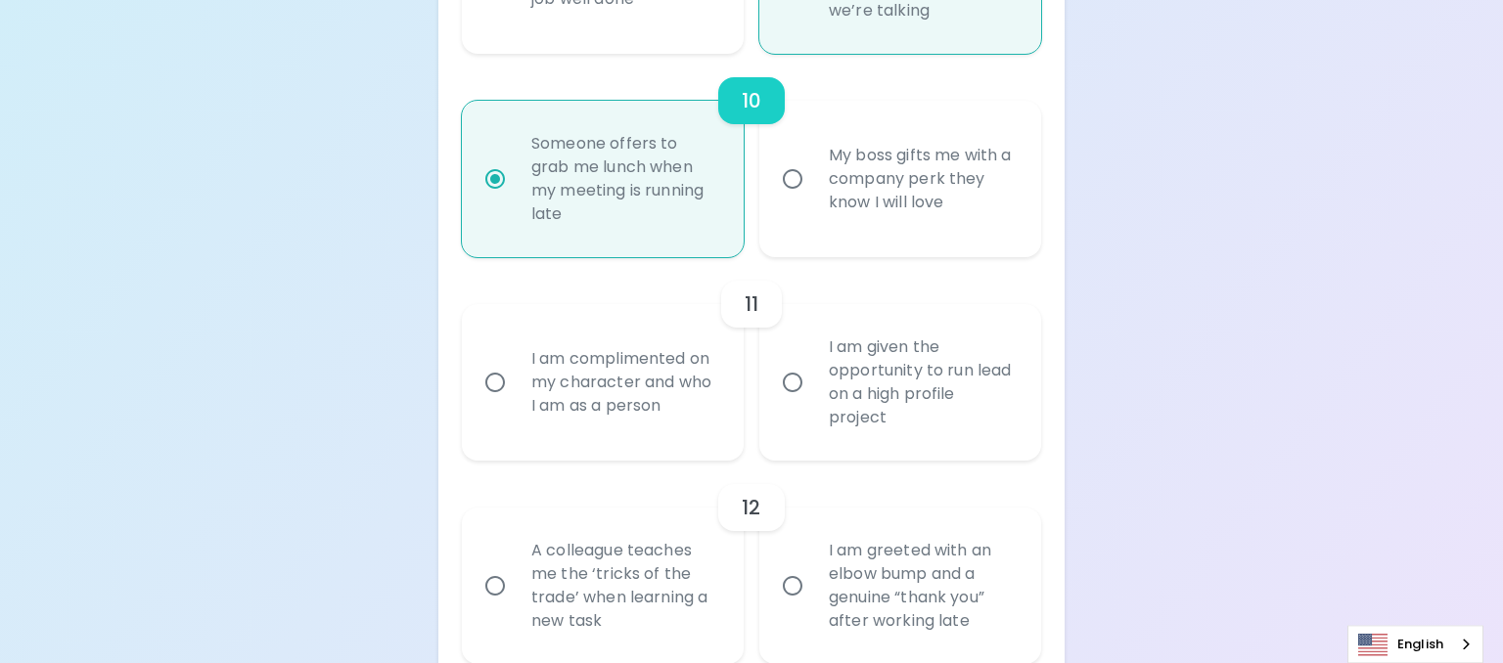
radio input "false"
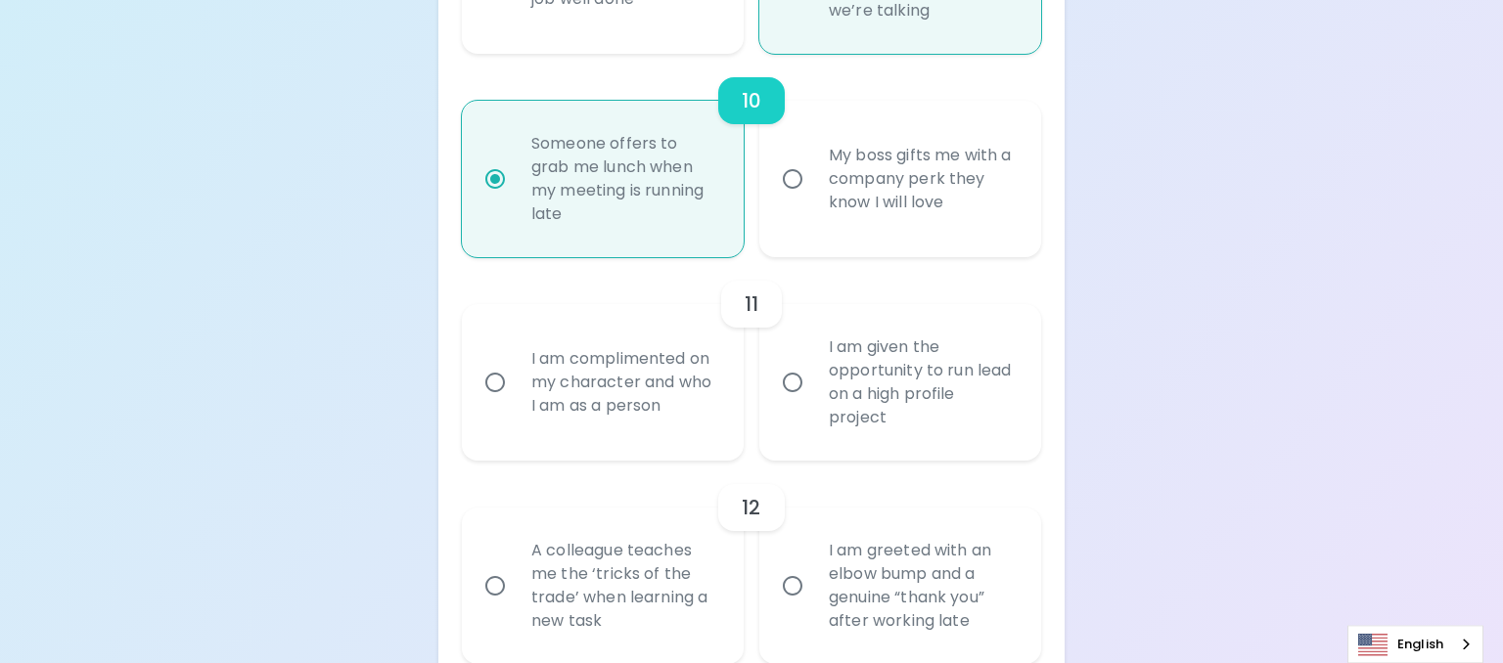
radio input "false"
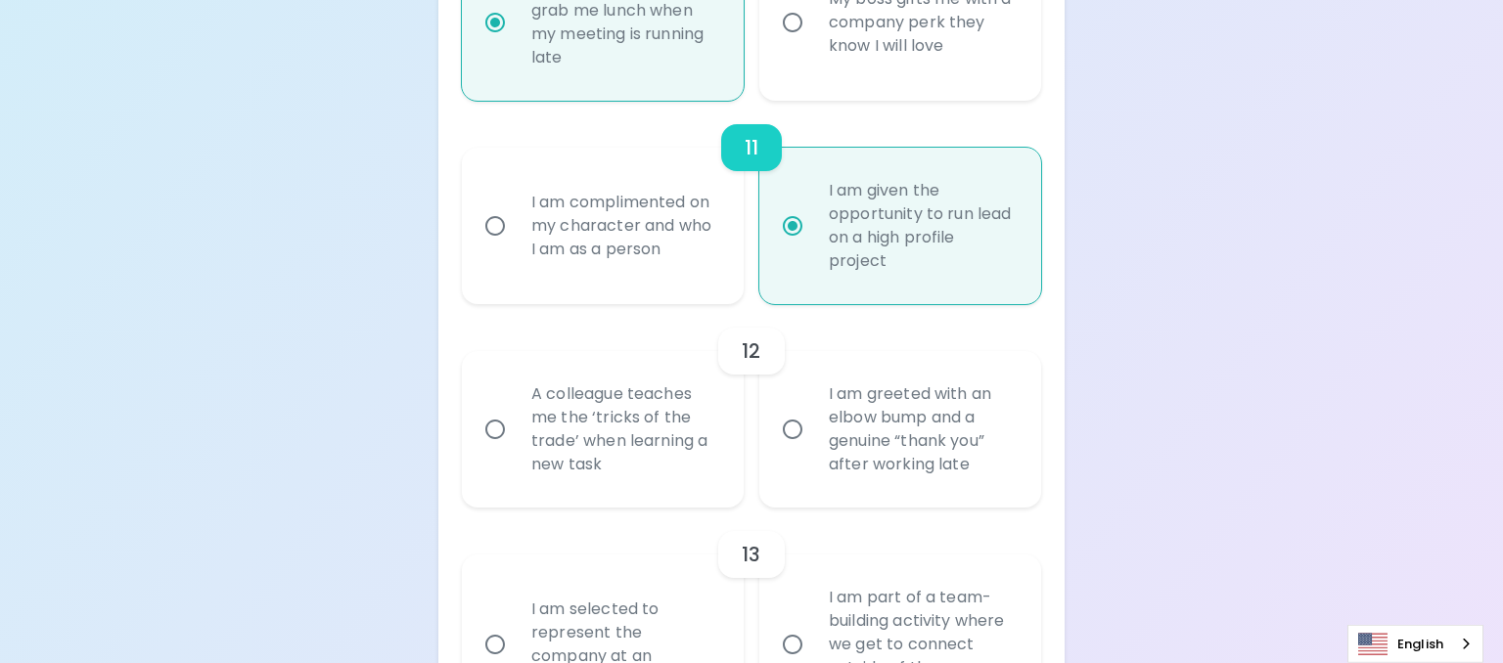
scroll to position [2489, 0]
radio input "true"
click at [797, 426] on input "I am greeted with an elbow bump and a genuine “thank you” after working late" at bounding box center [792, 429] width 41 height 41
radio input "false"
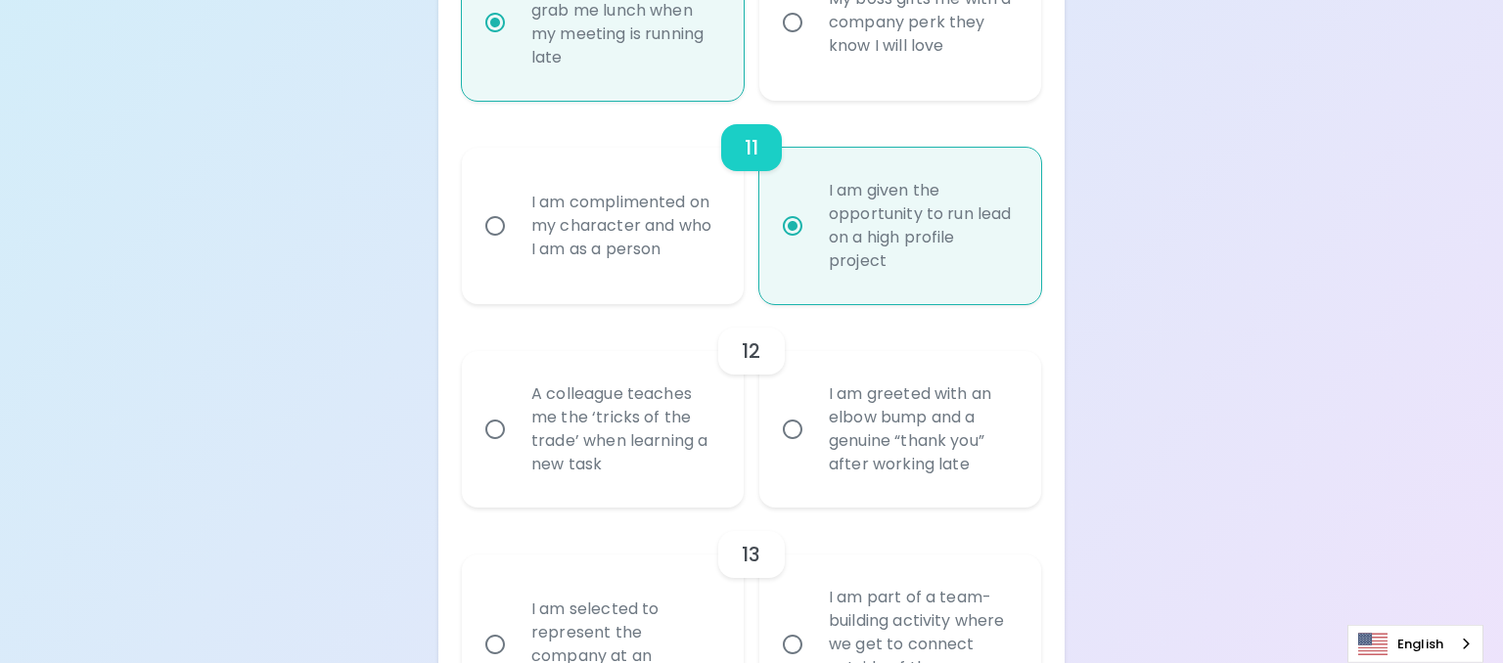
radio input "false"
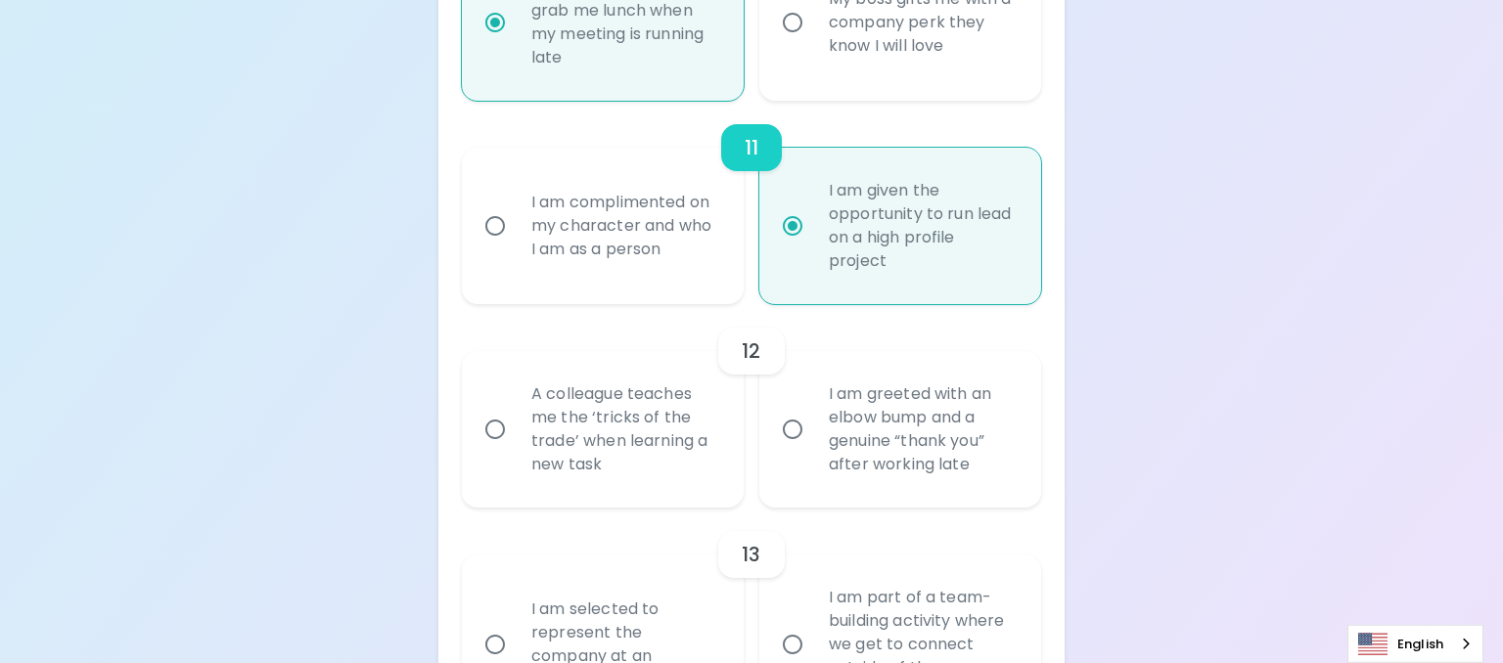
radio input "false"
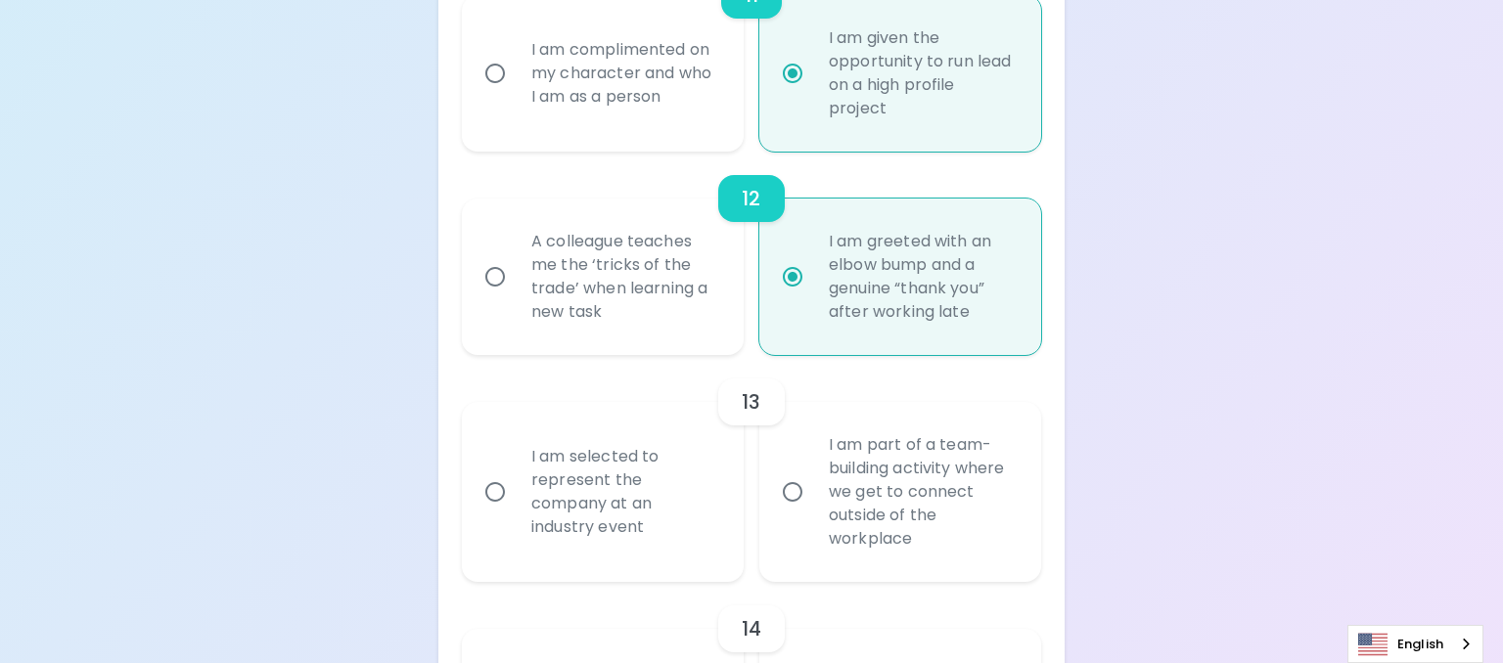
scroll to position [2645, 0]
radio input "true"
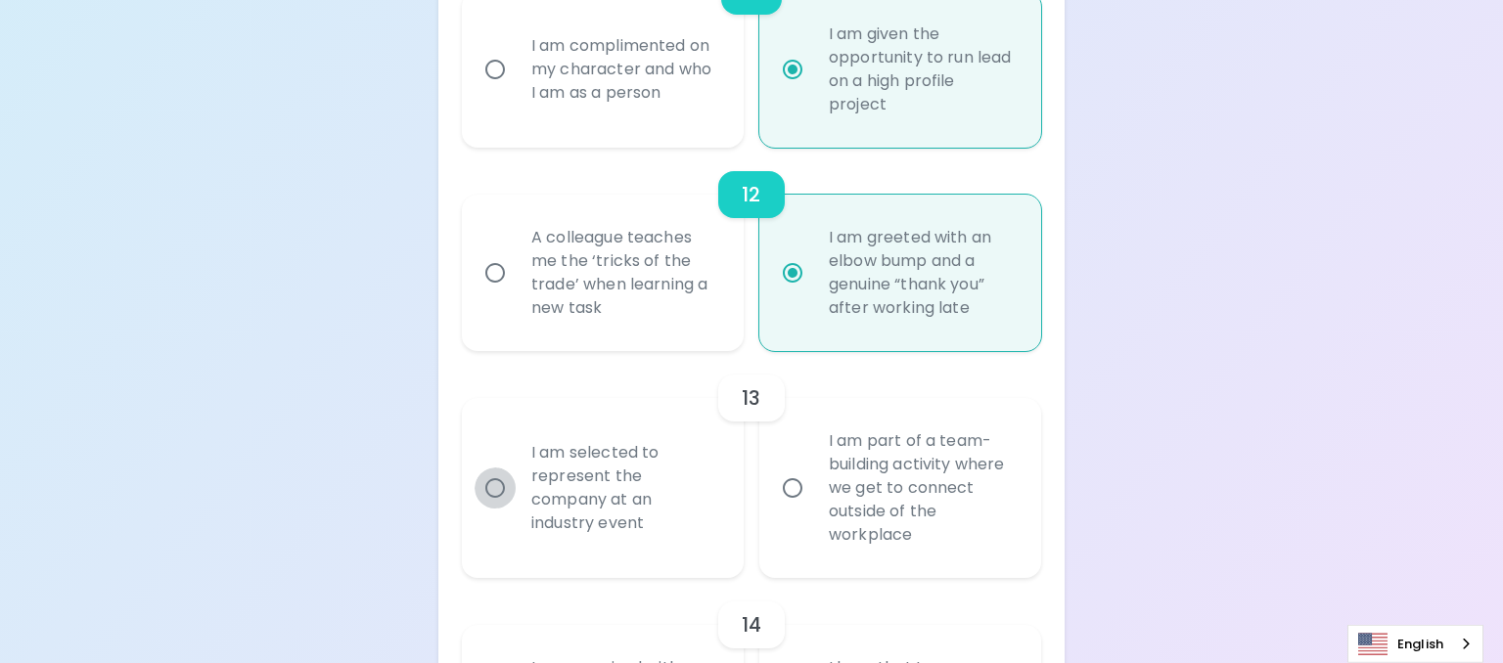
click at [503, 496] on input "I am selected to represent the company at an industry event" at bounding box center [494, 488] width 41 height 41
radio input "false"
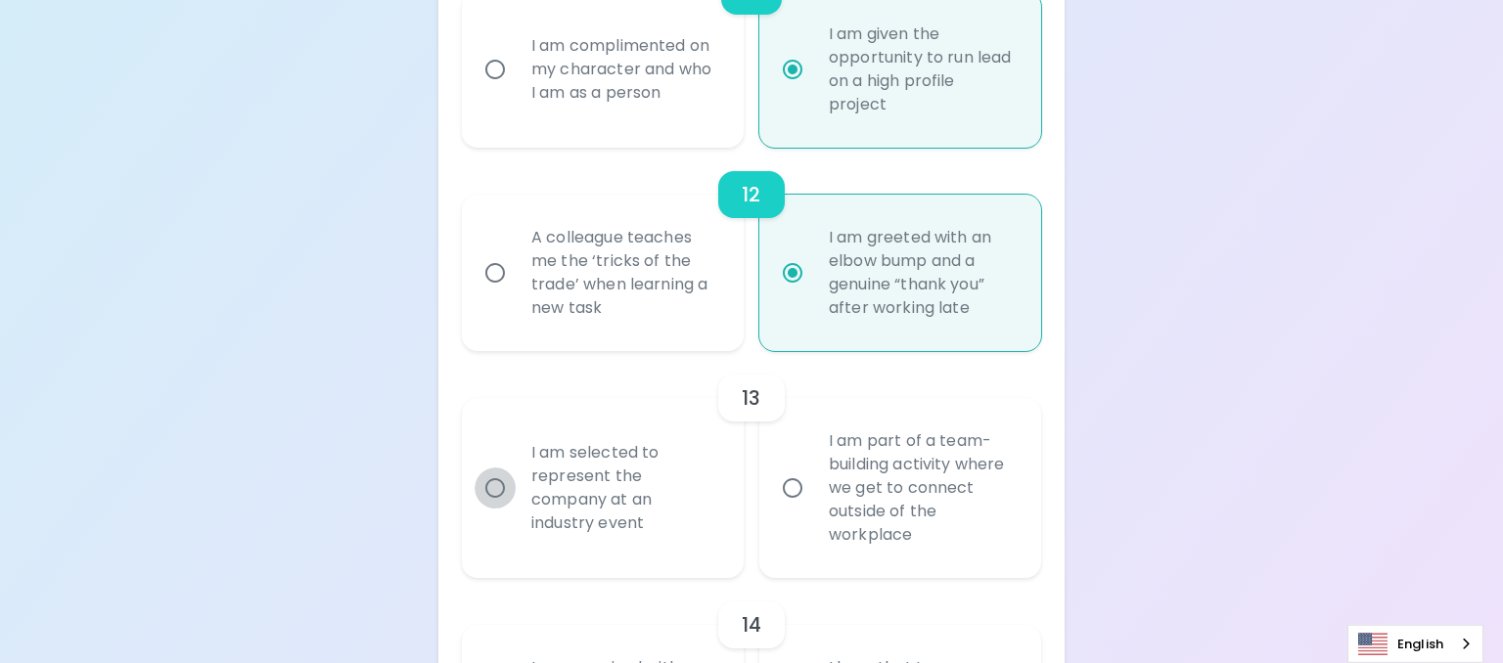
radio input "false"
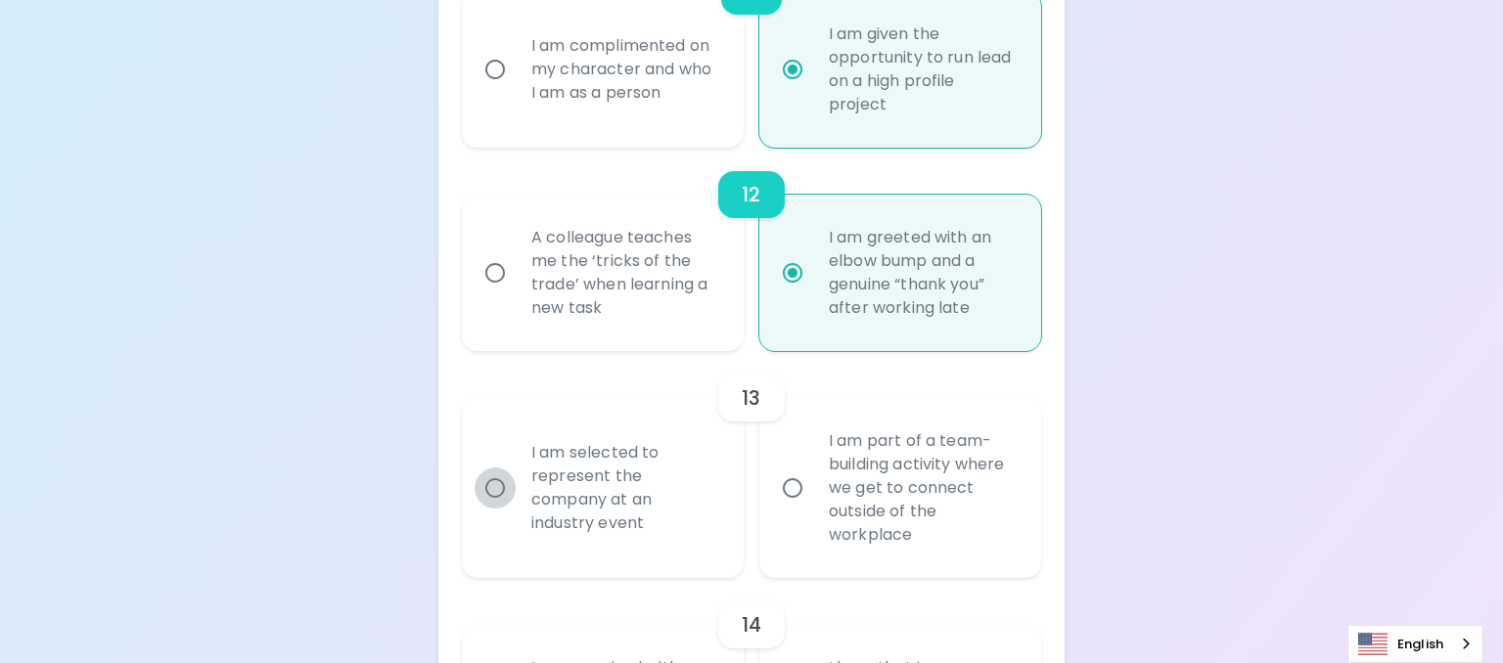
radio input "false"
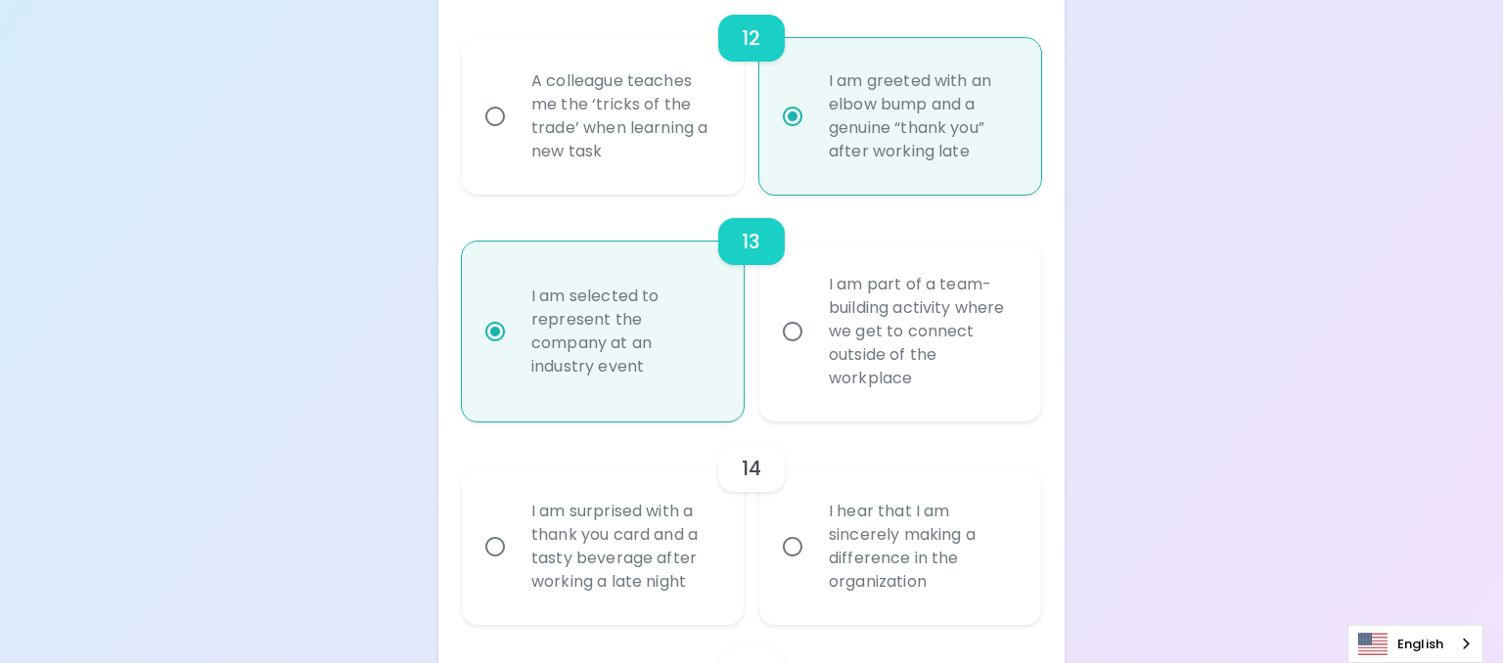
scroll to position [2802, 0]
radio input "true"
click at [795, 547] on input "I hear that I am sincerely making a difference in the organization" at bounding box center [792, 546] width 41 height 41
radio input "false"
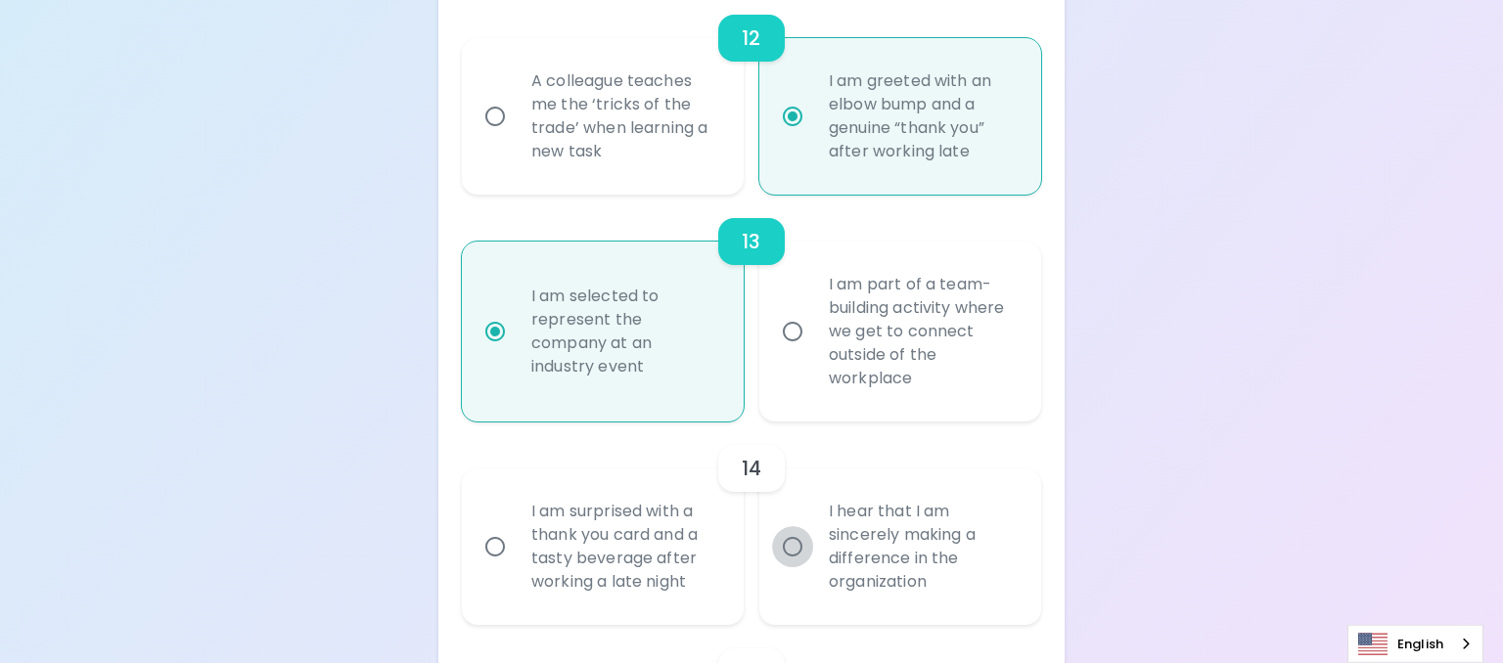
radio input "false"
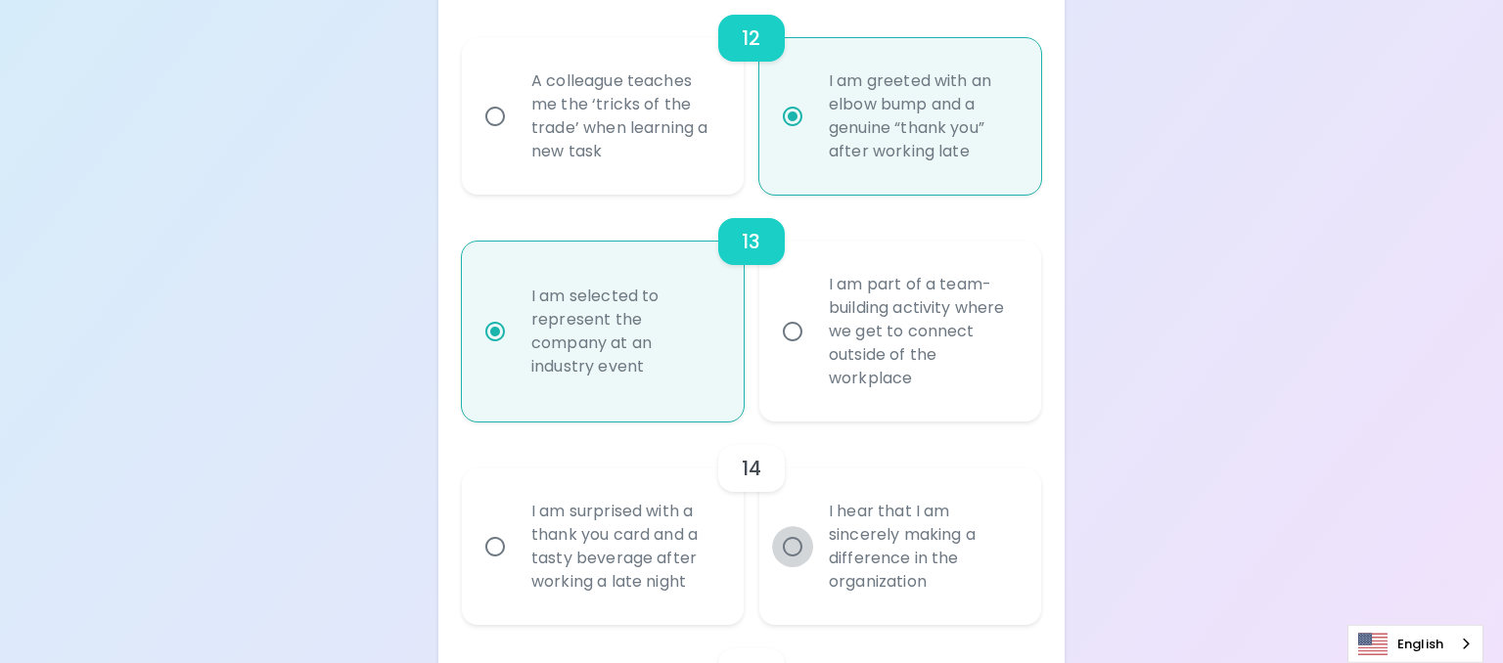
radio input "false"
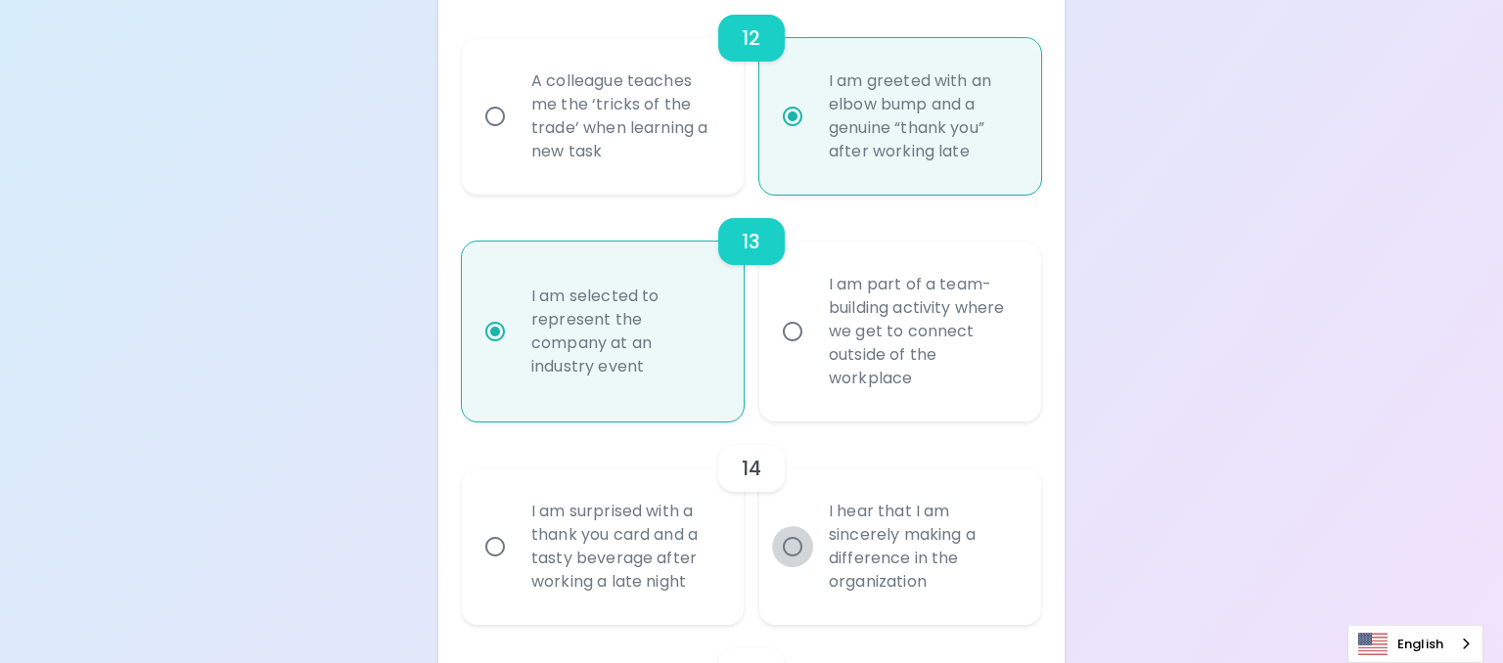
radio input "false"
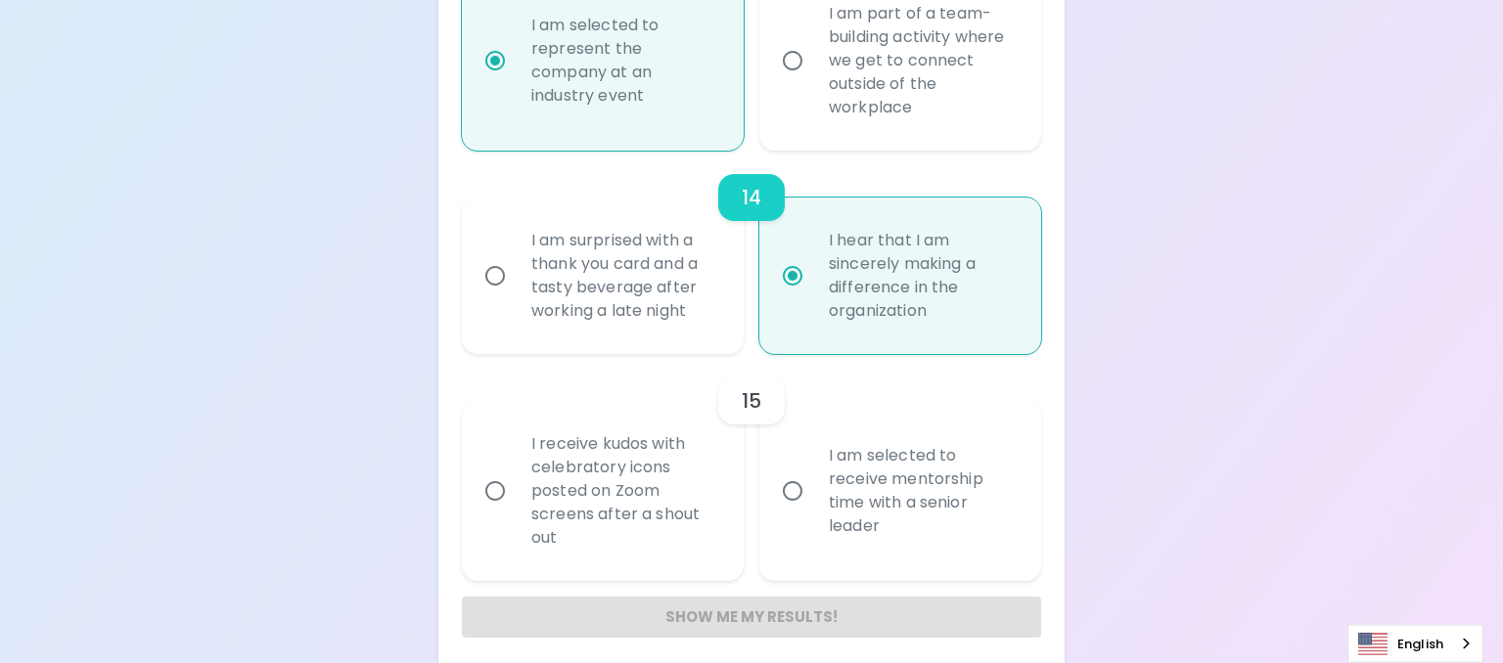
scroll to position [3086, 0]
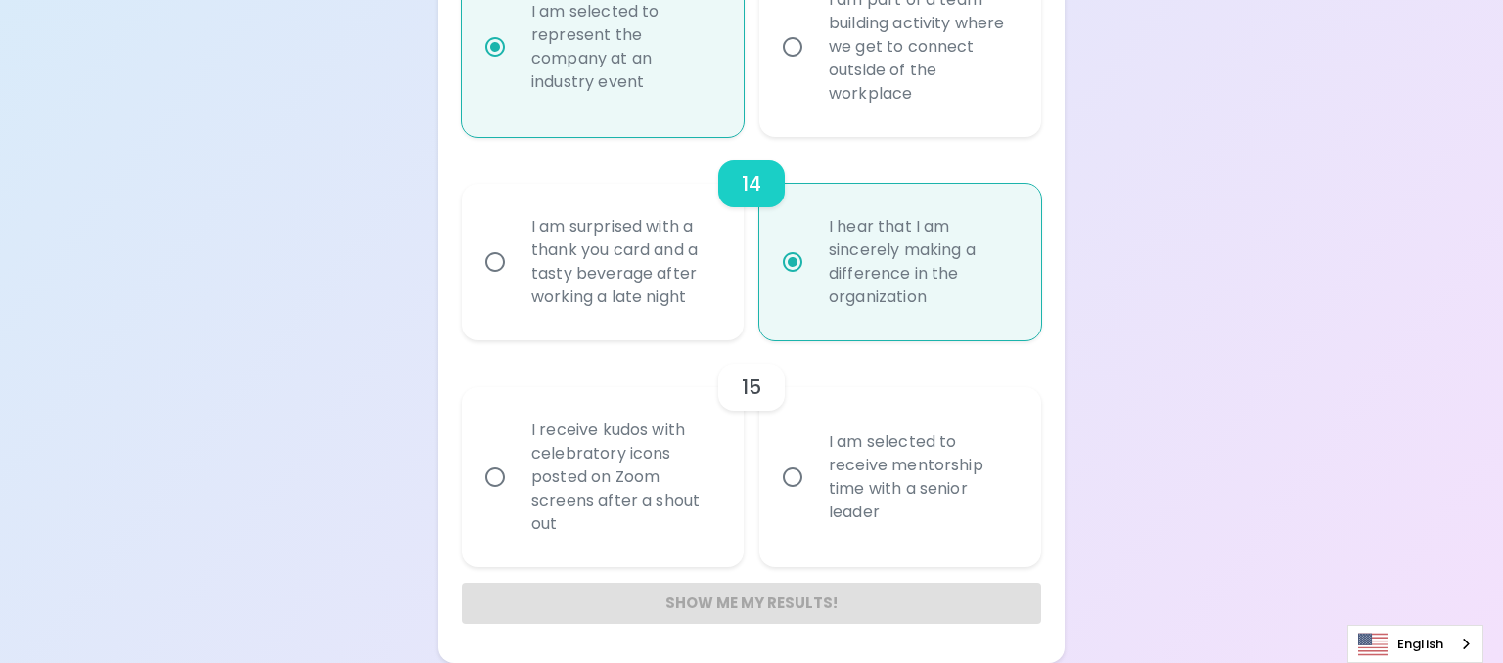
radio input "true"
click at [786, 481] on input "I am selected to receive mentorship time with a senior leader" at bounding box center [792, 477] width 41 height 41
radio input "false"
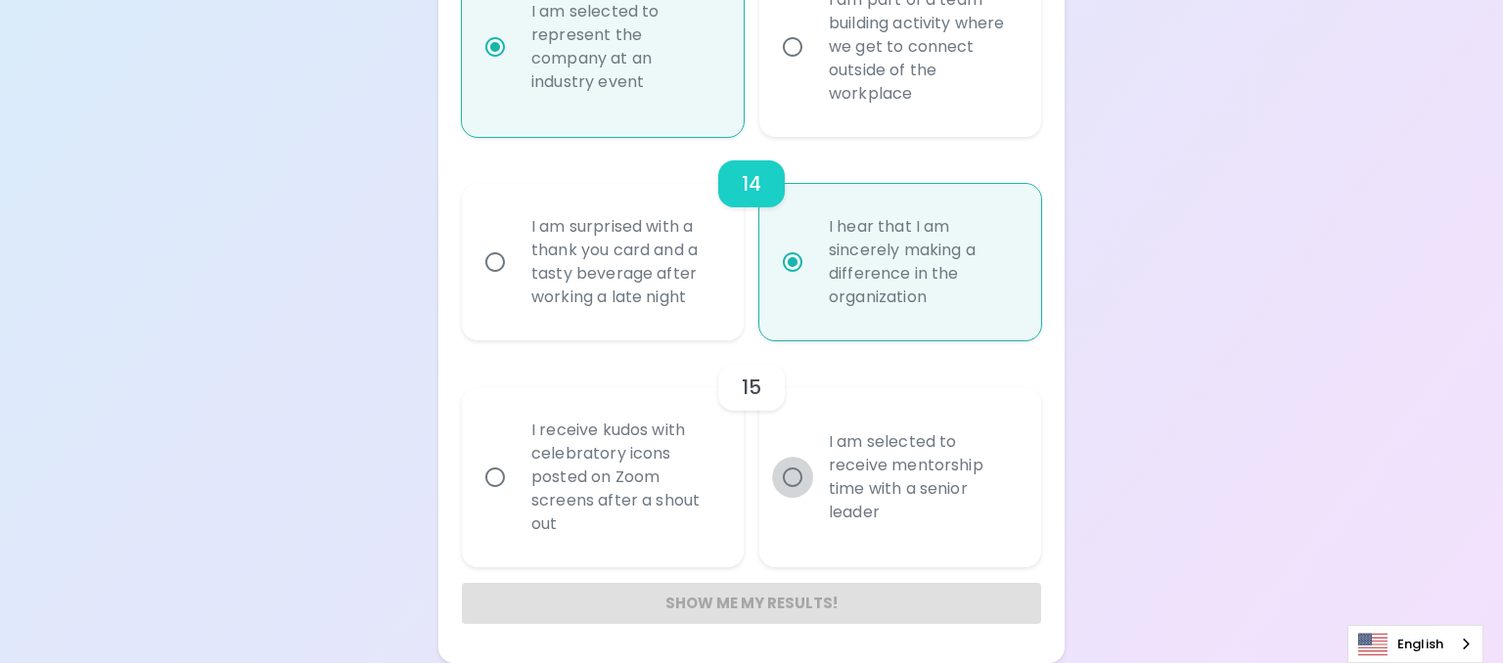
radio input "false"
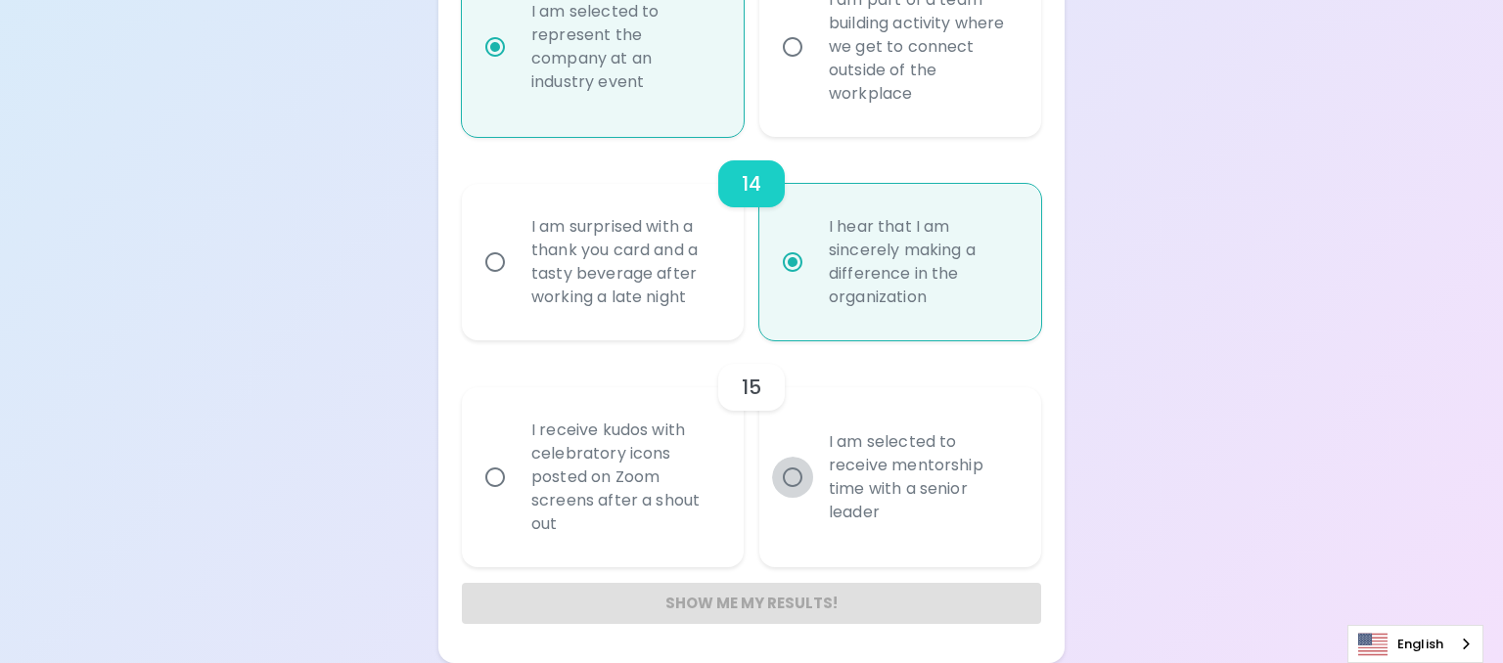
radio input "false"
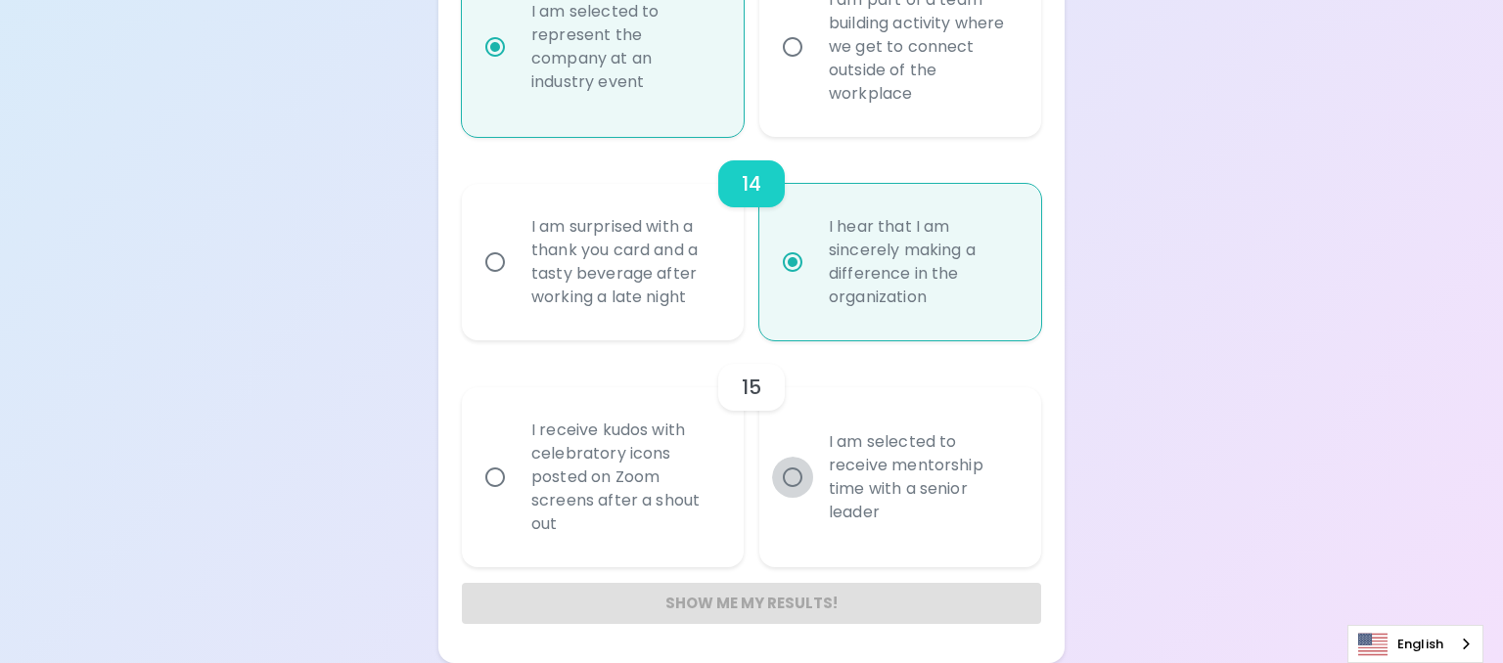
radio input "false"
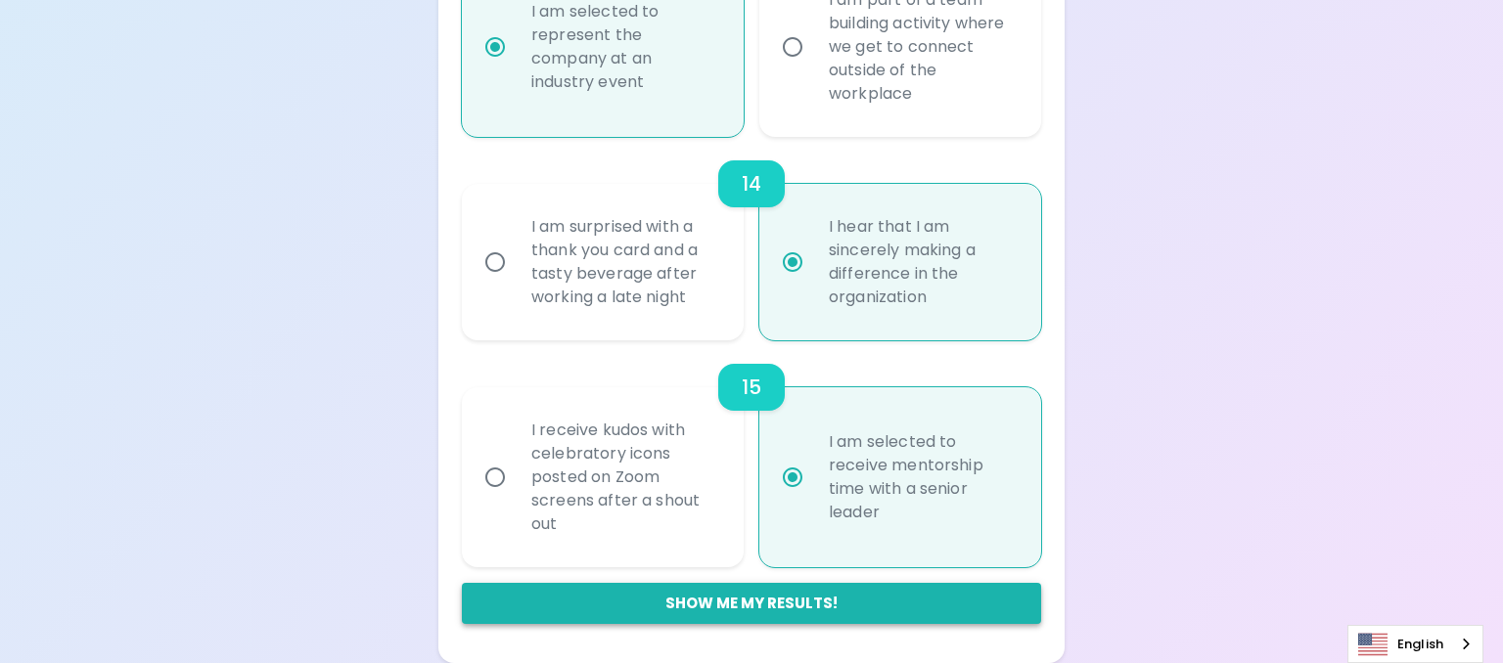
radio input "true"
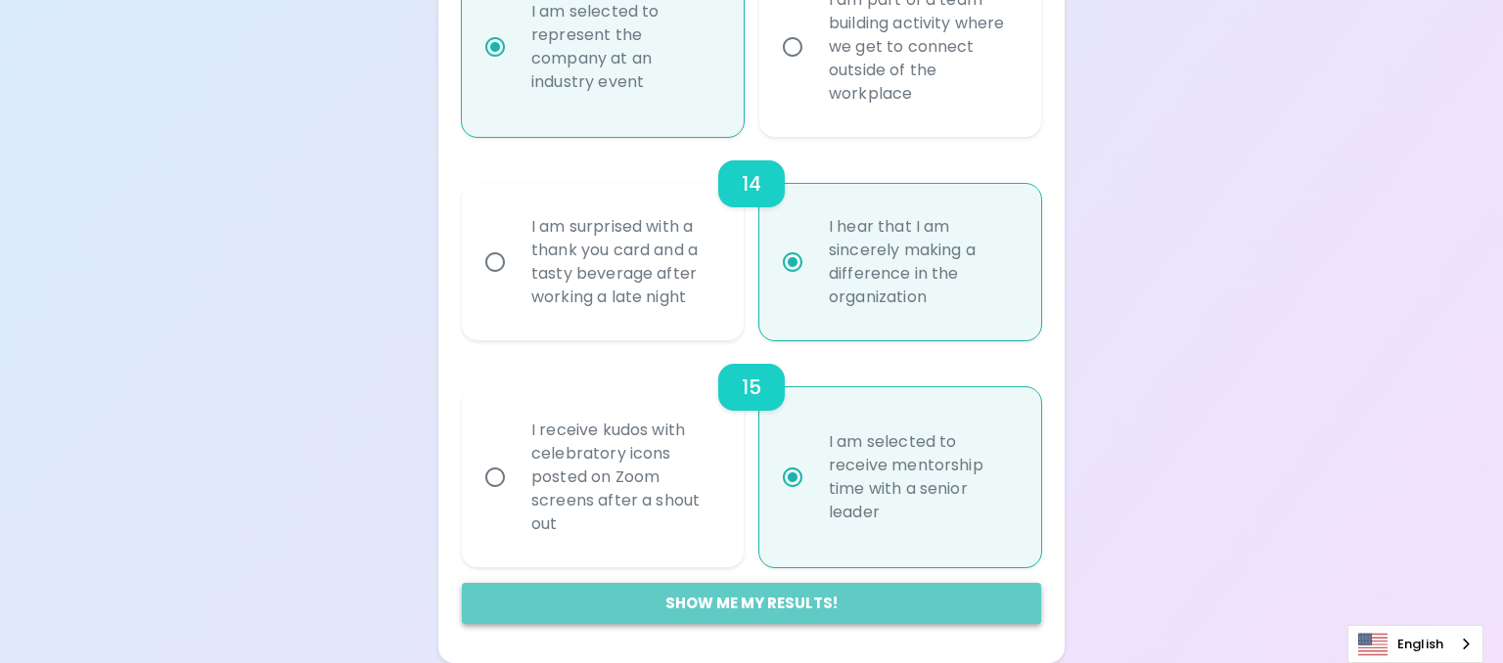
click at [737, 590] on button "Show me my results!" at bounding box center [751, 603] width 579 height 41
radio input "false"
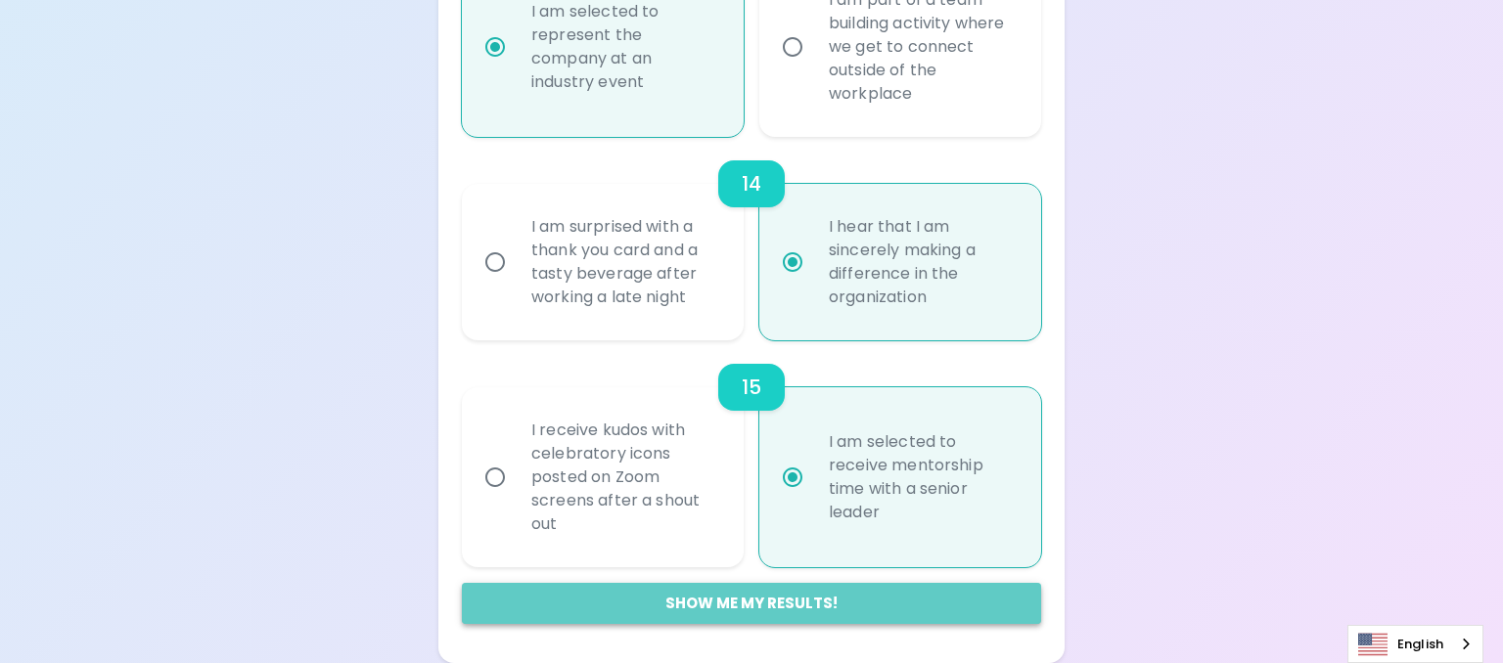
radio input "false"
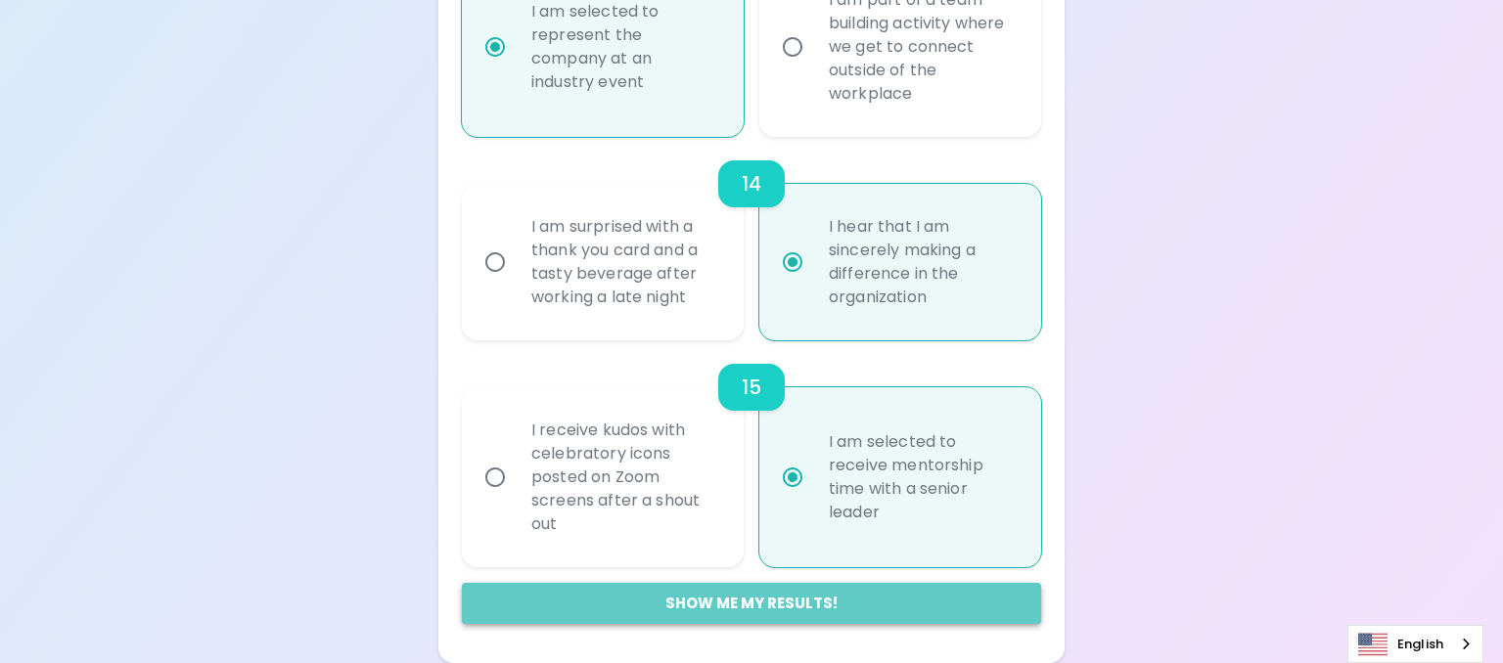
radio input "false"
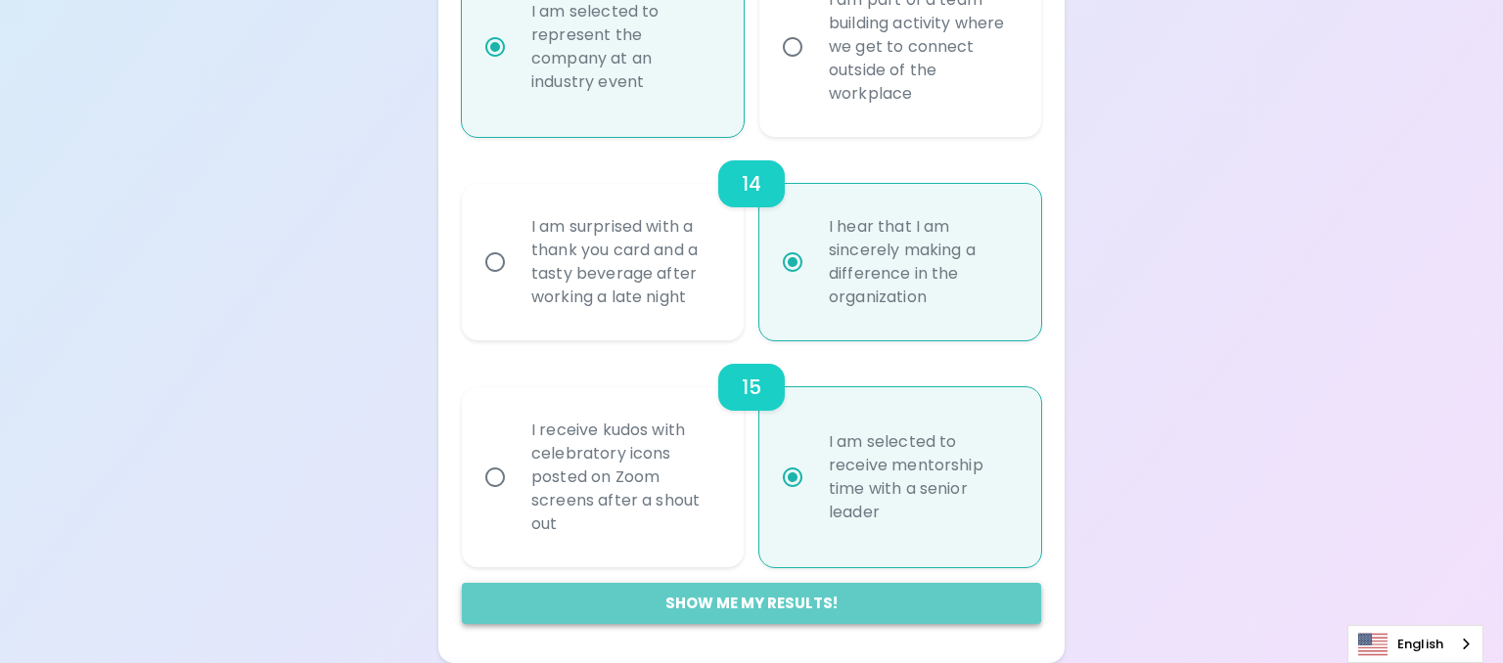
radio input "false"
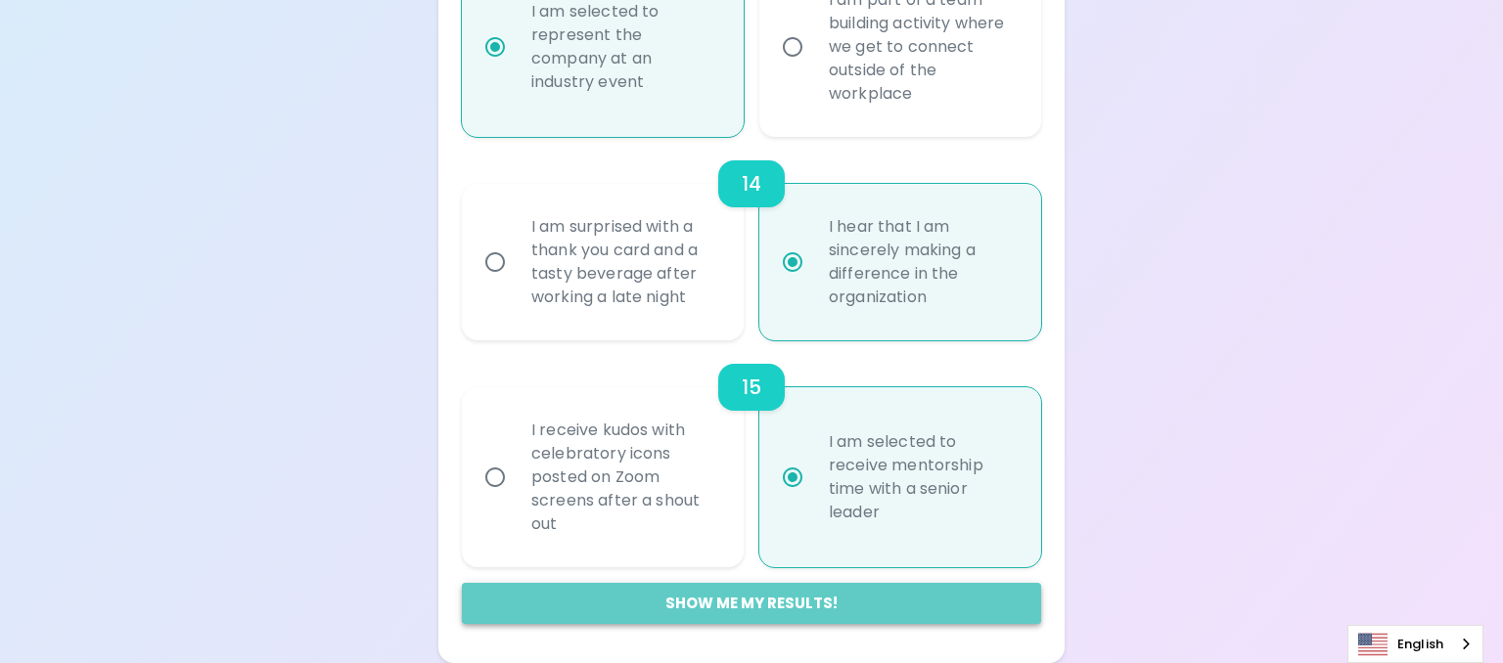
radio input "false"
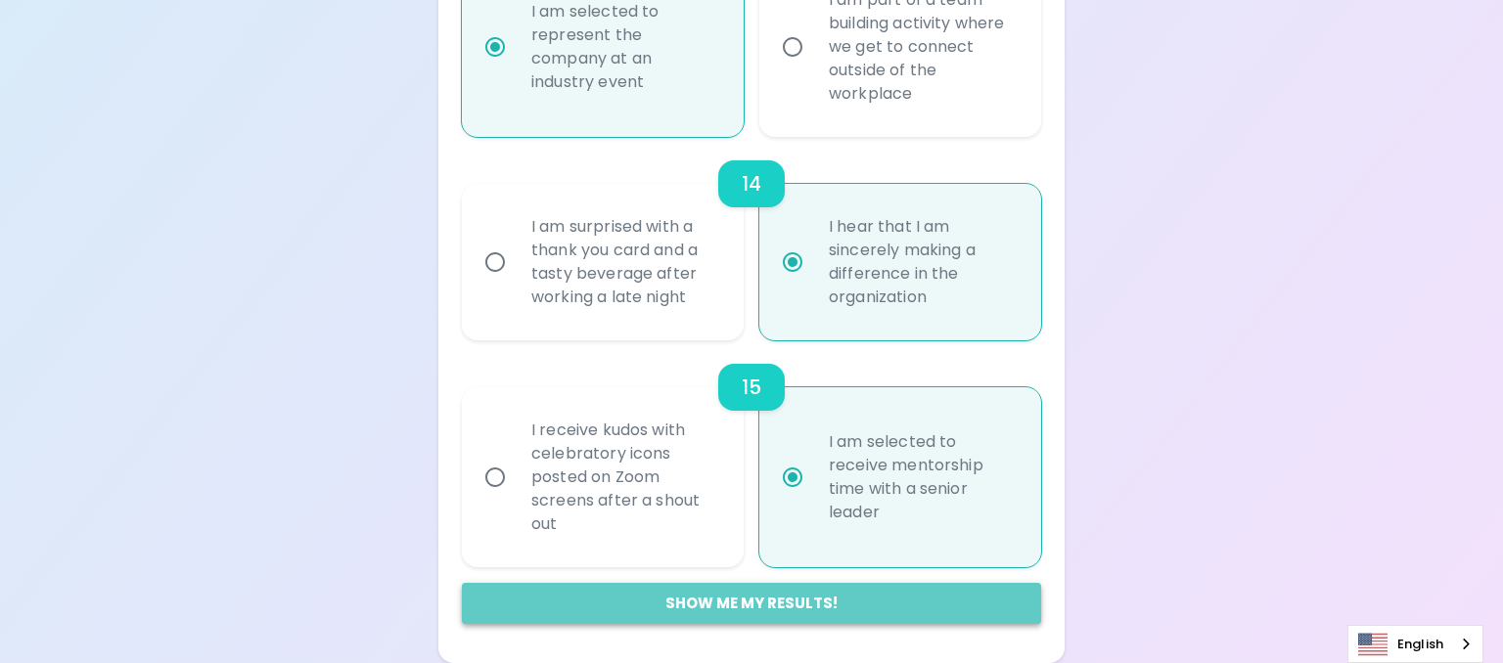
radio input "false"
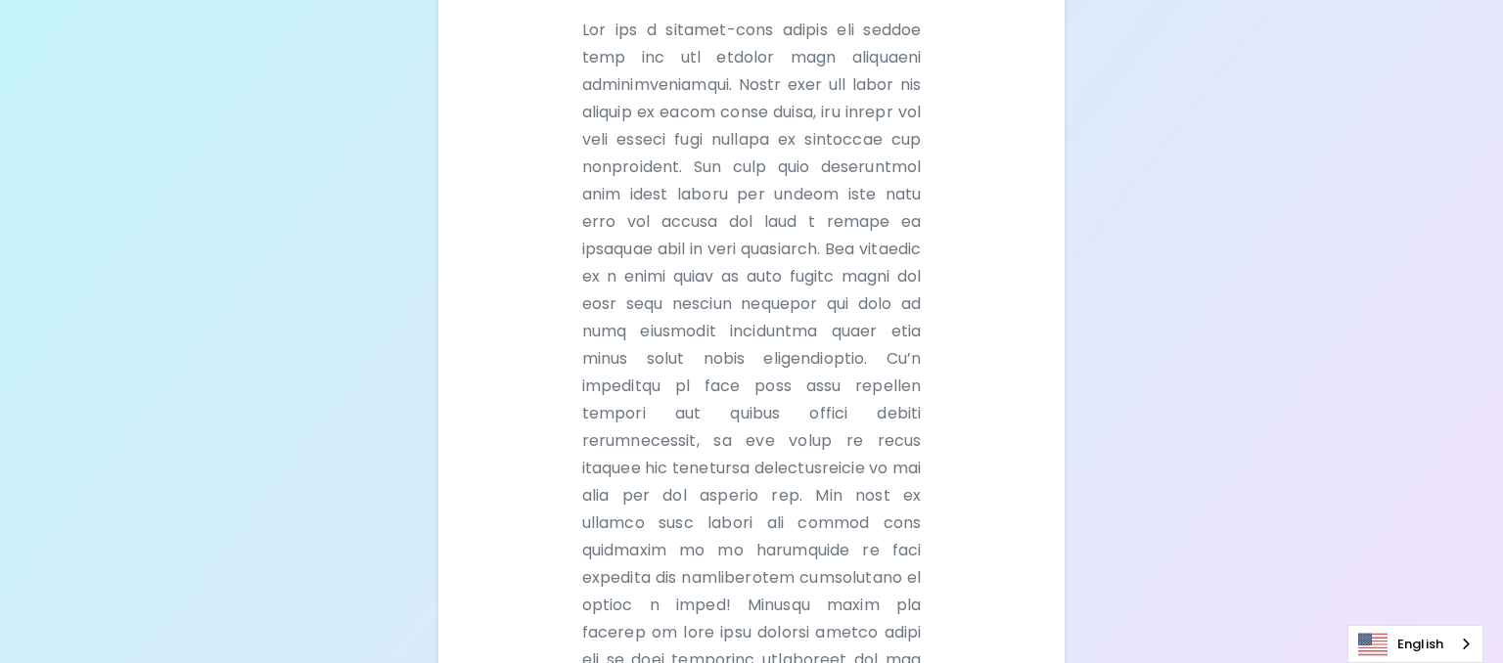
scroll to position [800, 0]
